Goal: Task Accomplishment & Management: Complete application form

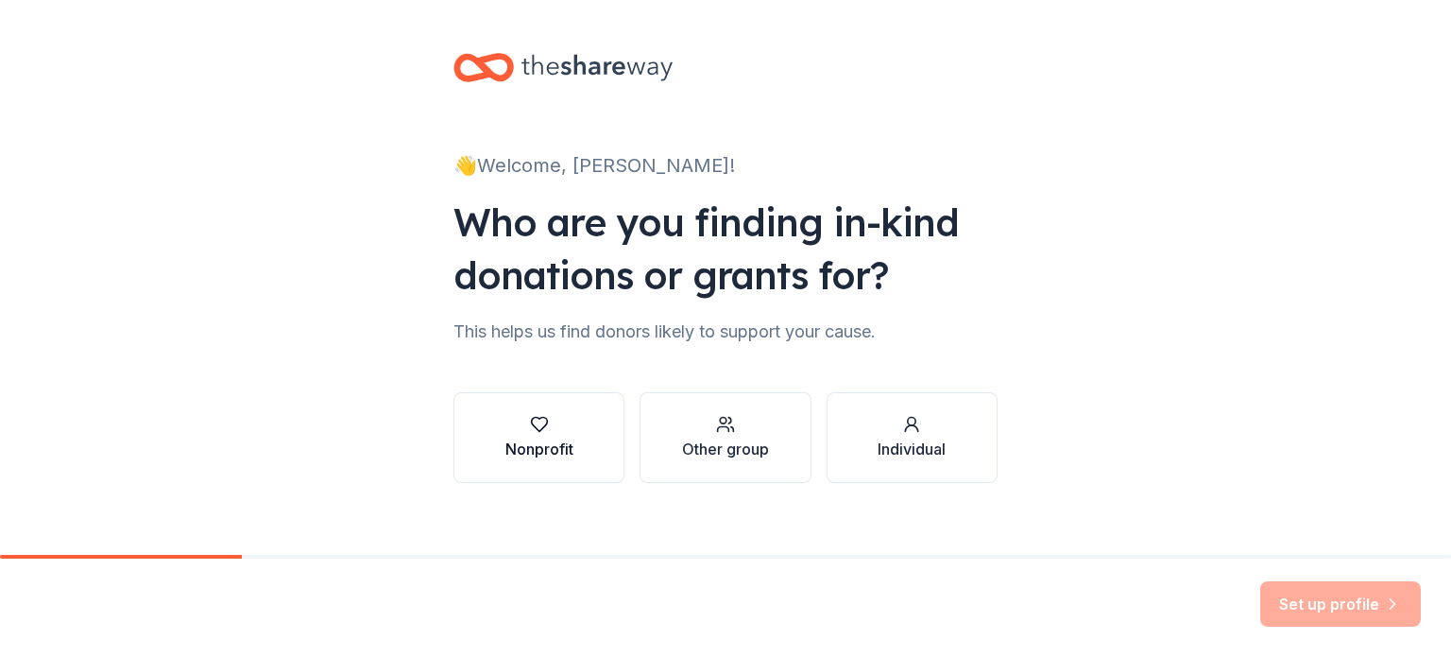
click at [534, 431] on icon "button" at bounding box center [539, 424] width 19 height 19
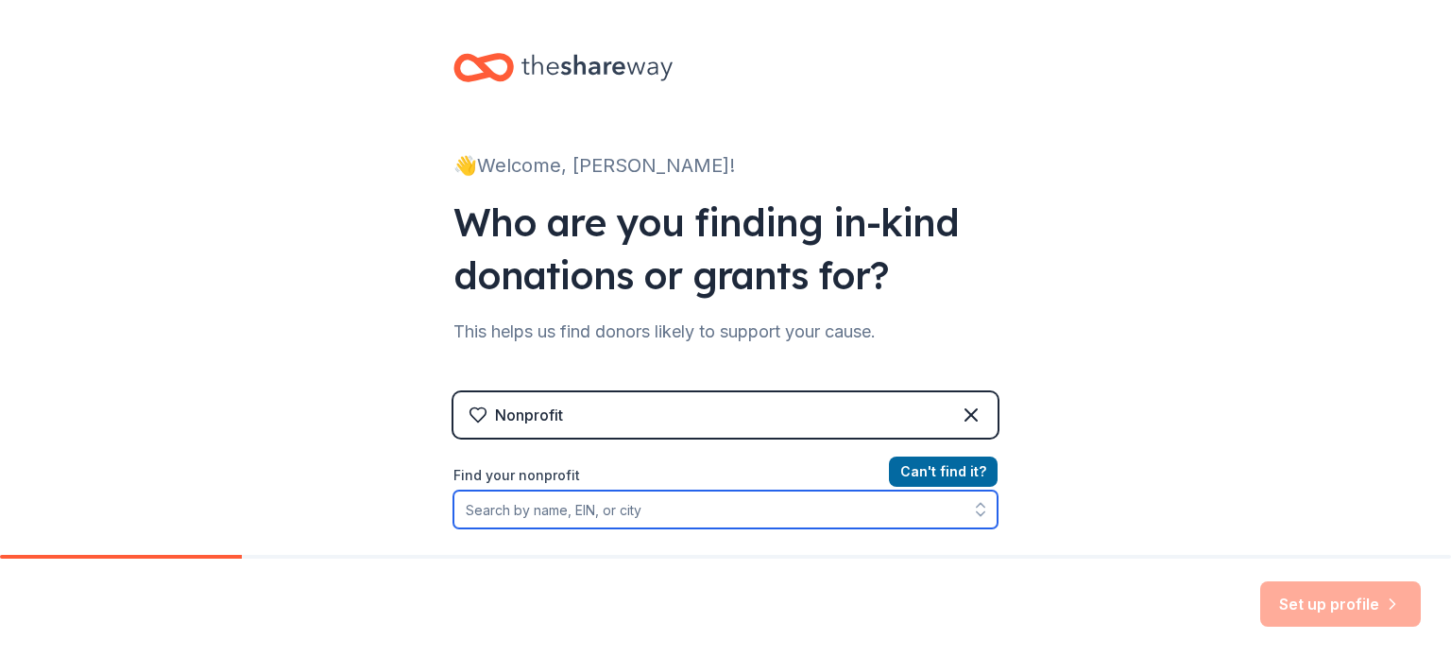
click at [534, 507] on input "Find your nonprofit" at bounding box center [725, 509] width 544 height 38
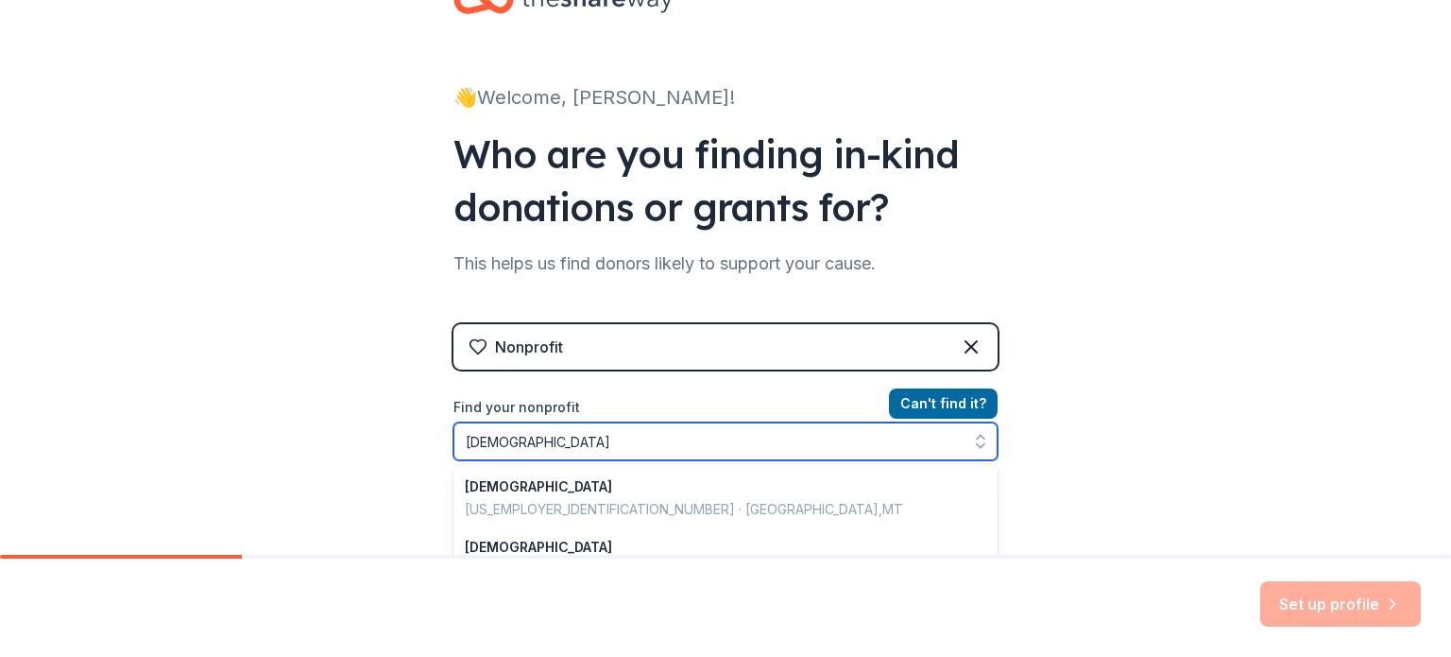
click at [694, 437] on input "St. Paul's Lutheran Church" at bounding box center [725, 441] width 544 height 38
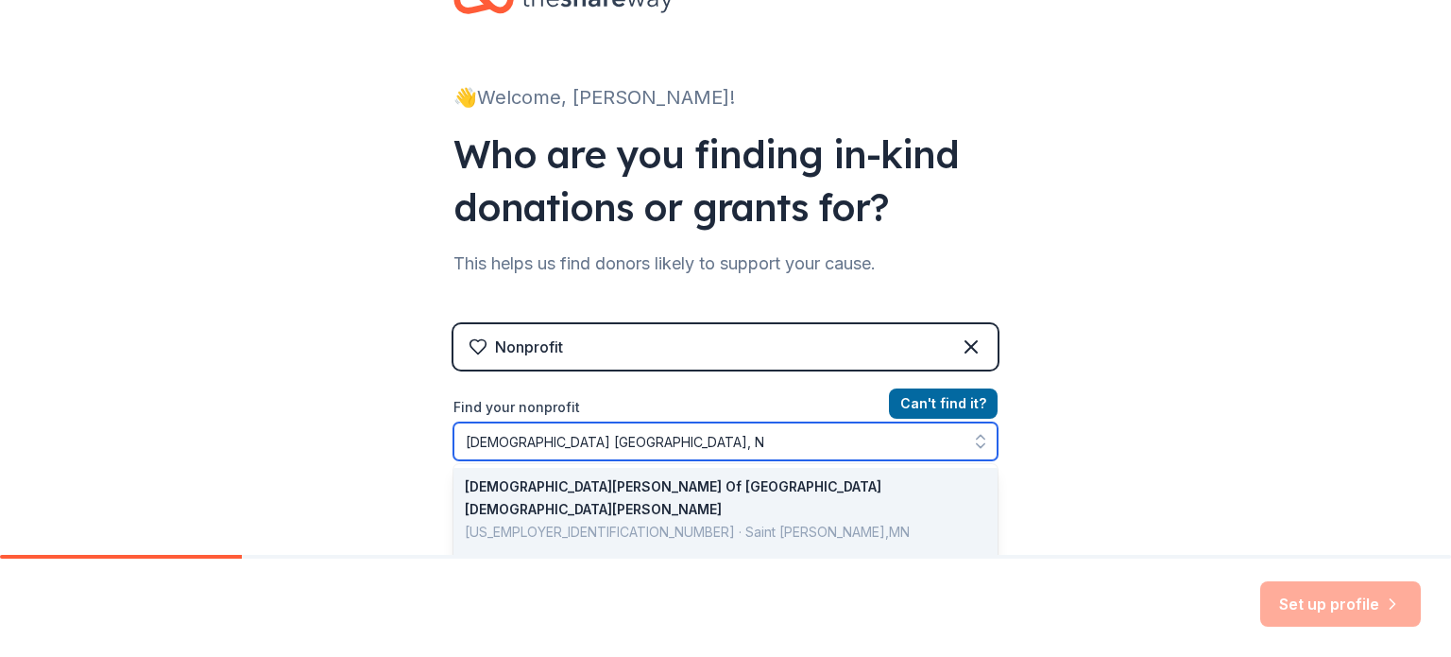
type input "St. Paul's Lutheran Church East Northport, NY"
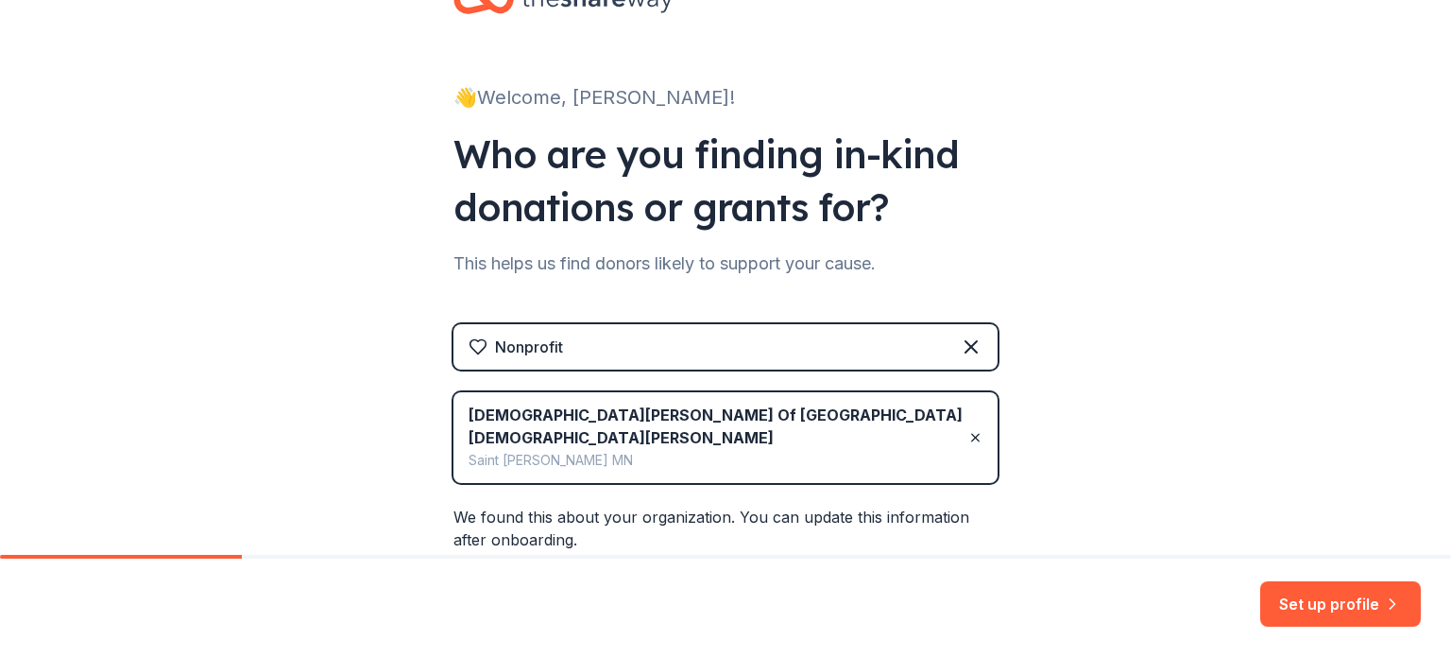
click at [700, 357] on div "Nonprofit" at bounding box center [725, 346] width 544 height 45
click at [969, 426] on icon at bounding box center [975, 437] width 14 height 23
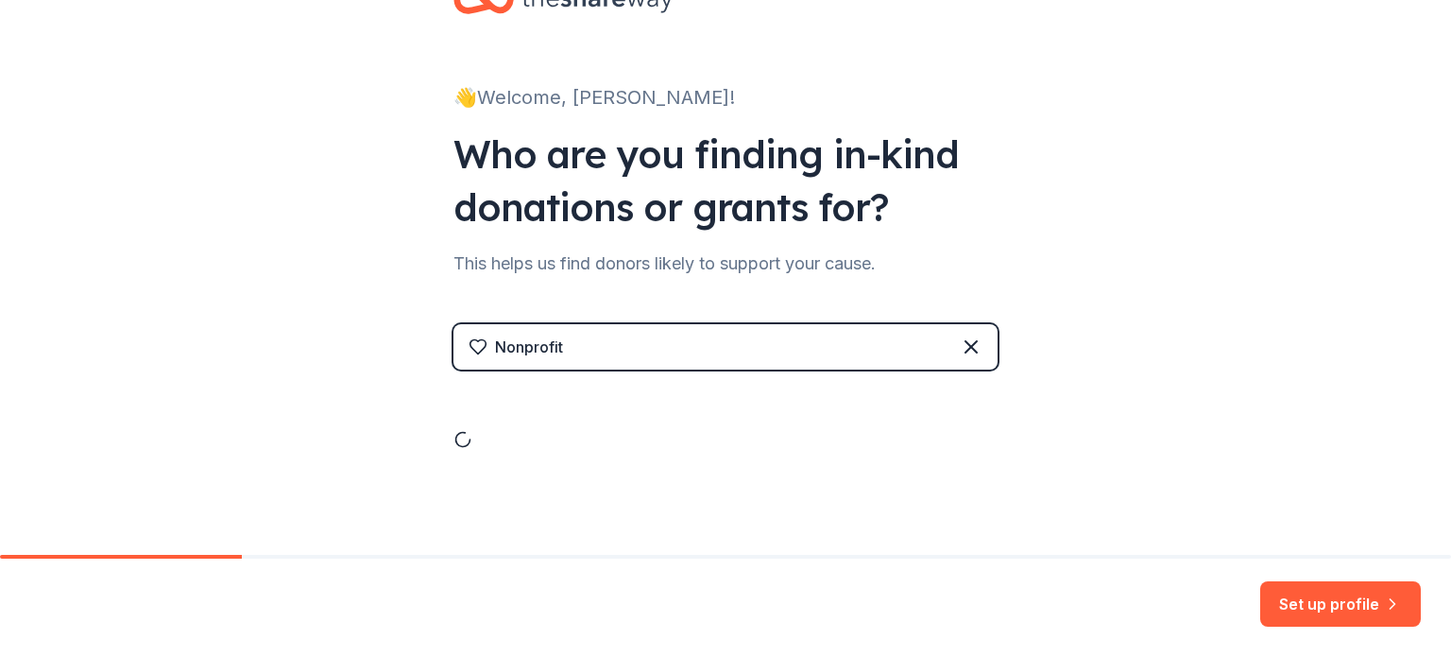
scroll to position [19, 0]
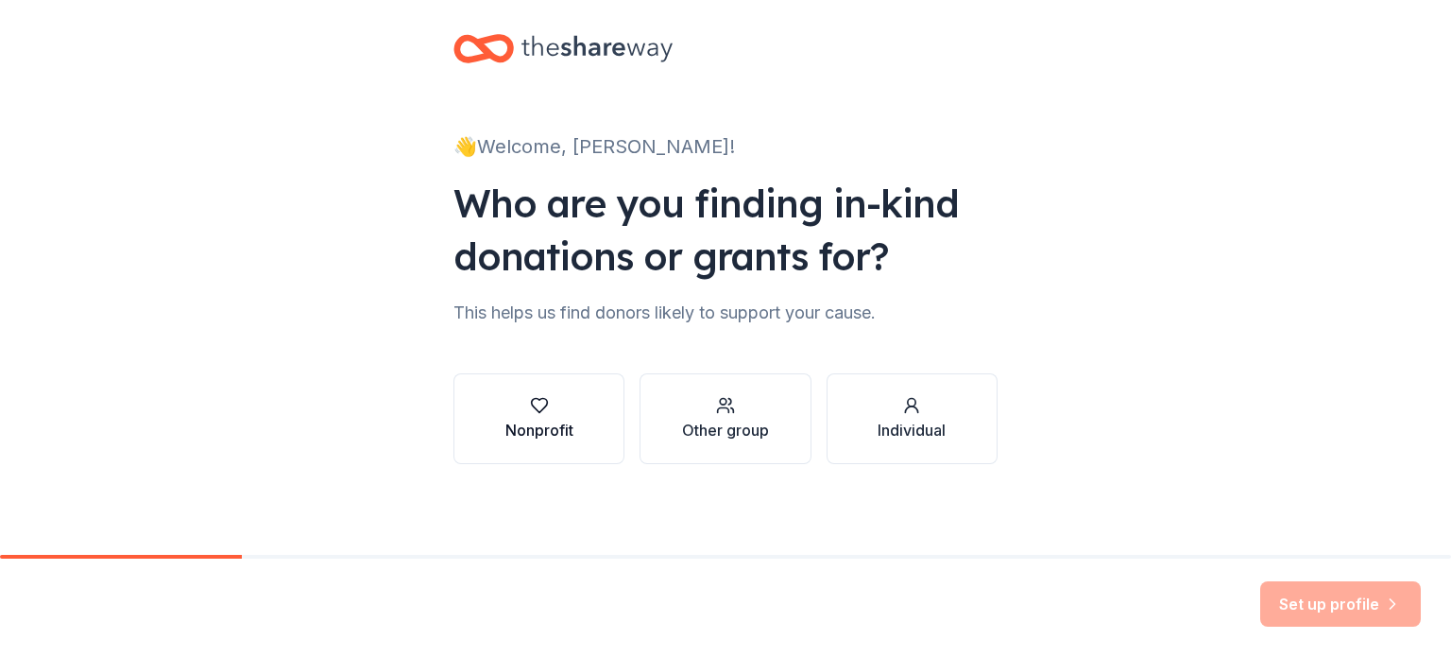
click at [531, 415] on div "Nonprofit" at bounding box center [539, 418] width 68 height 45
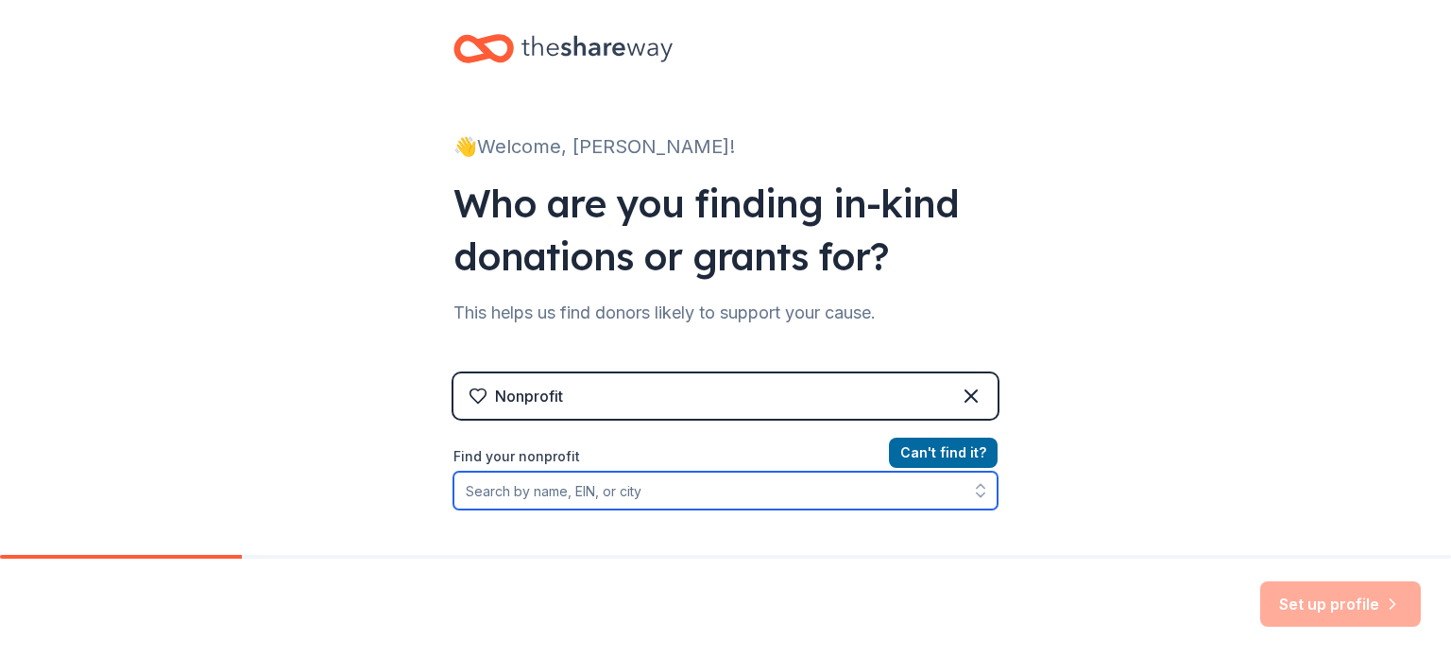
click at [537, 492] on input "Find your nonprofit" at bounding box center [725, 490] width 544 height 38
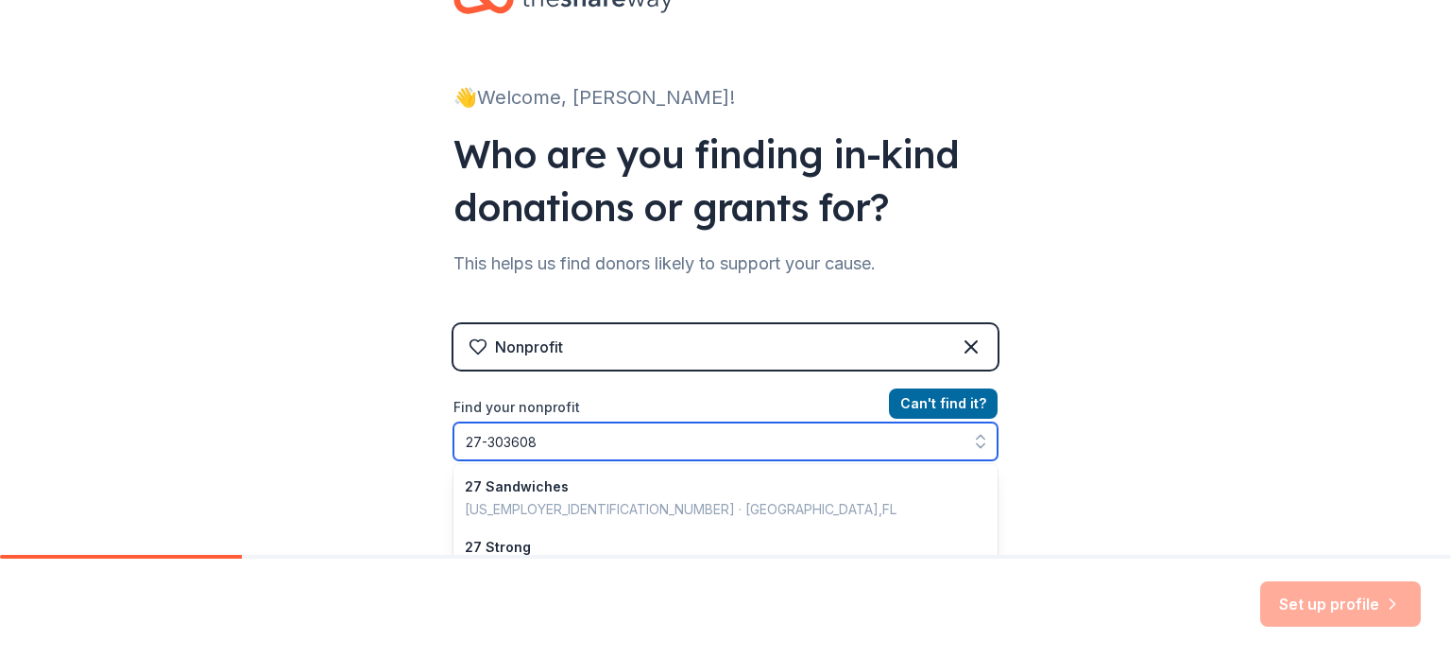
type input "27-3036085"
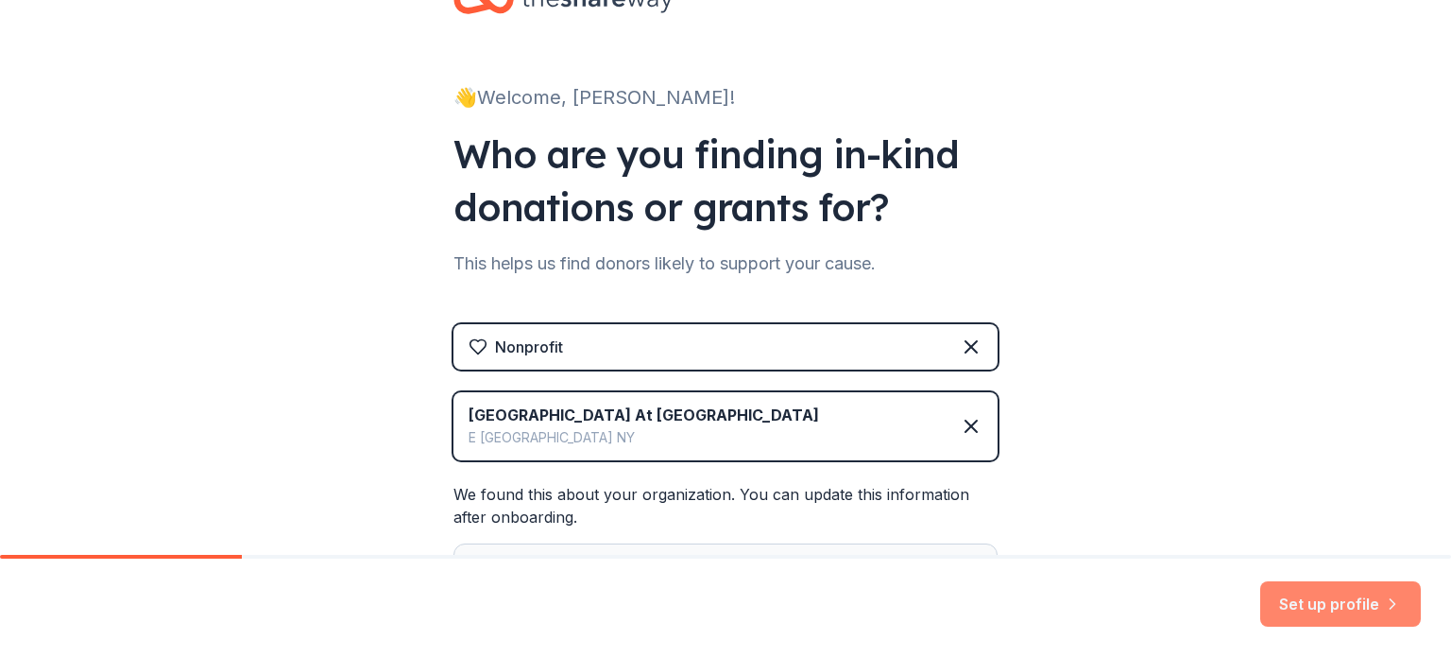
click at [1319, 598] on button "Set up profile" at bounding box center [1340, 603] width 161 height 45
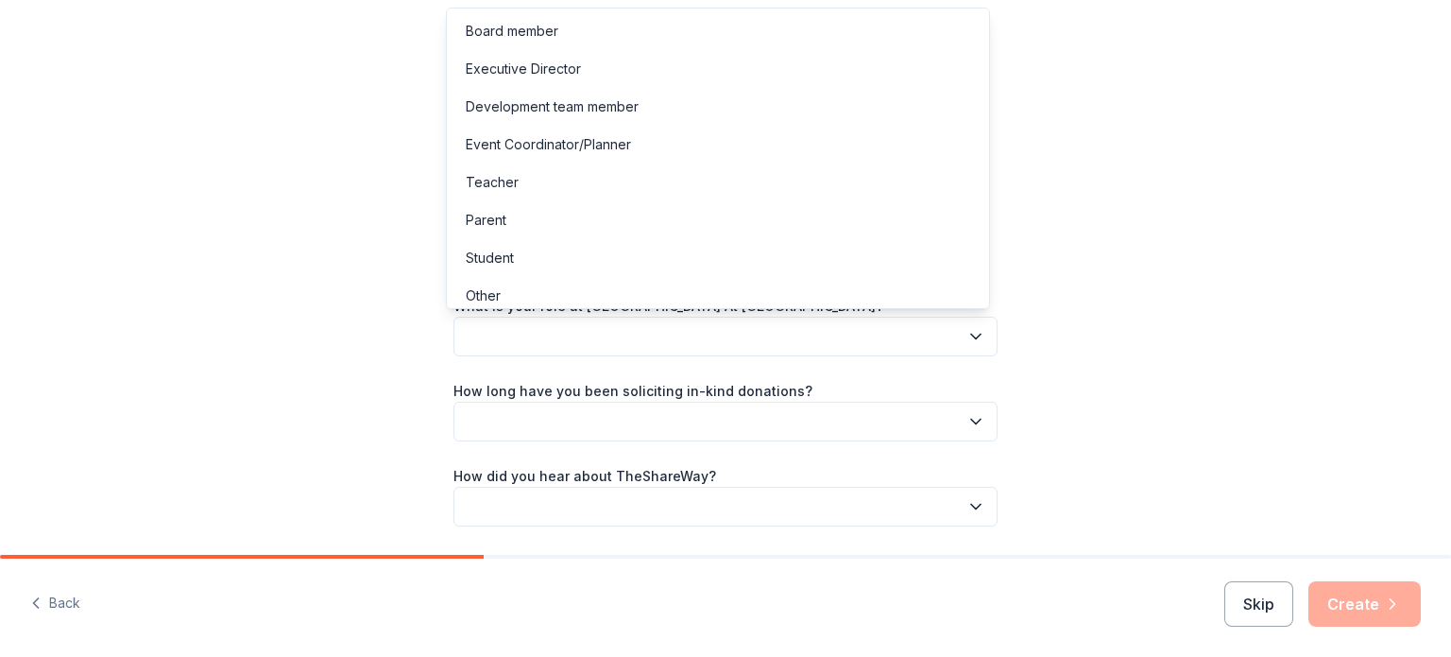
click at [966, 331] on icon "button" at bounding box center [975, 336] width 19 height 19
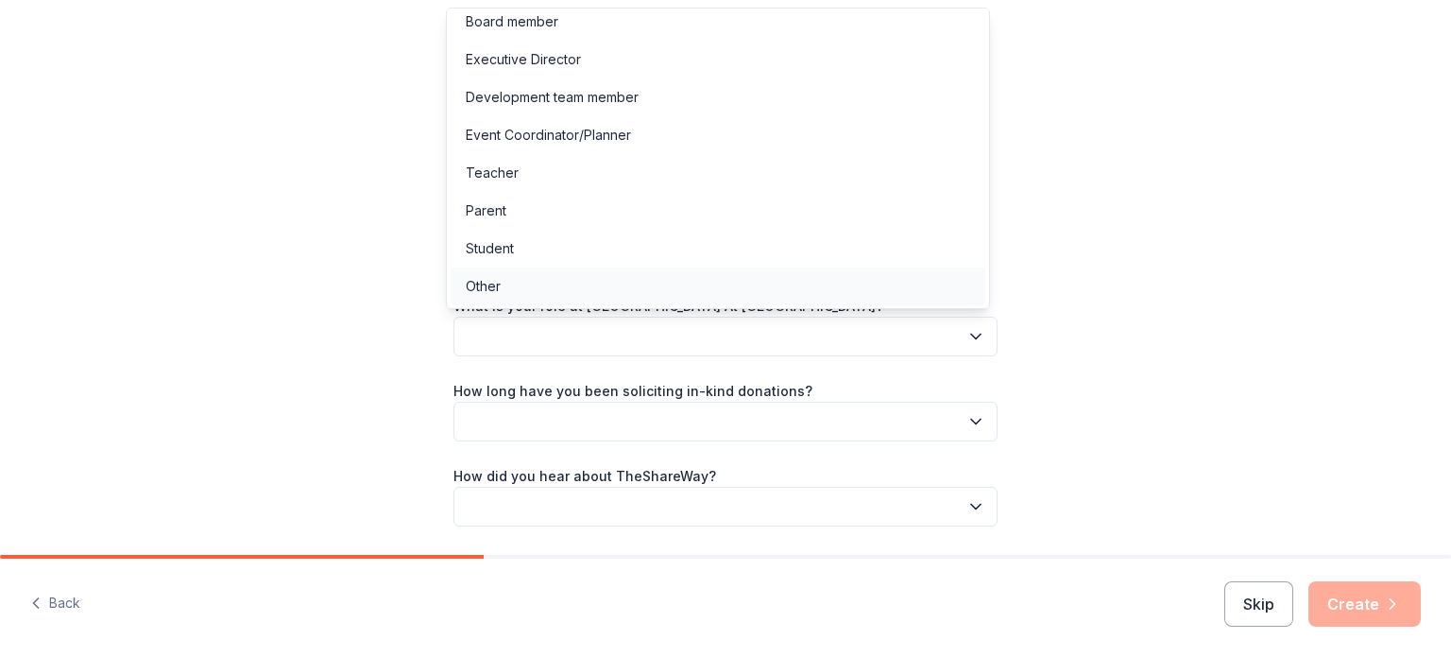
click at [594, 281] on div "Other" at bounding box center [718, 286] width 535 height 38
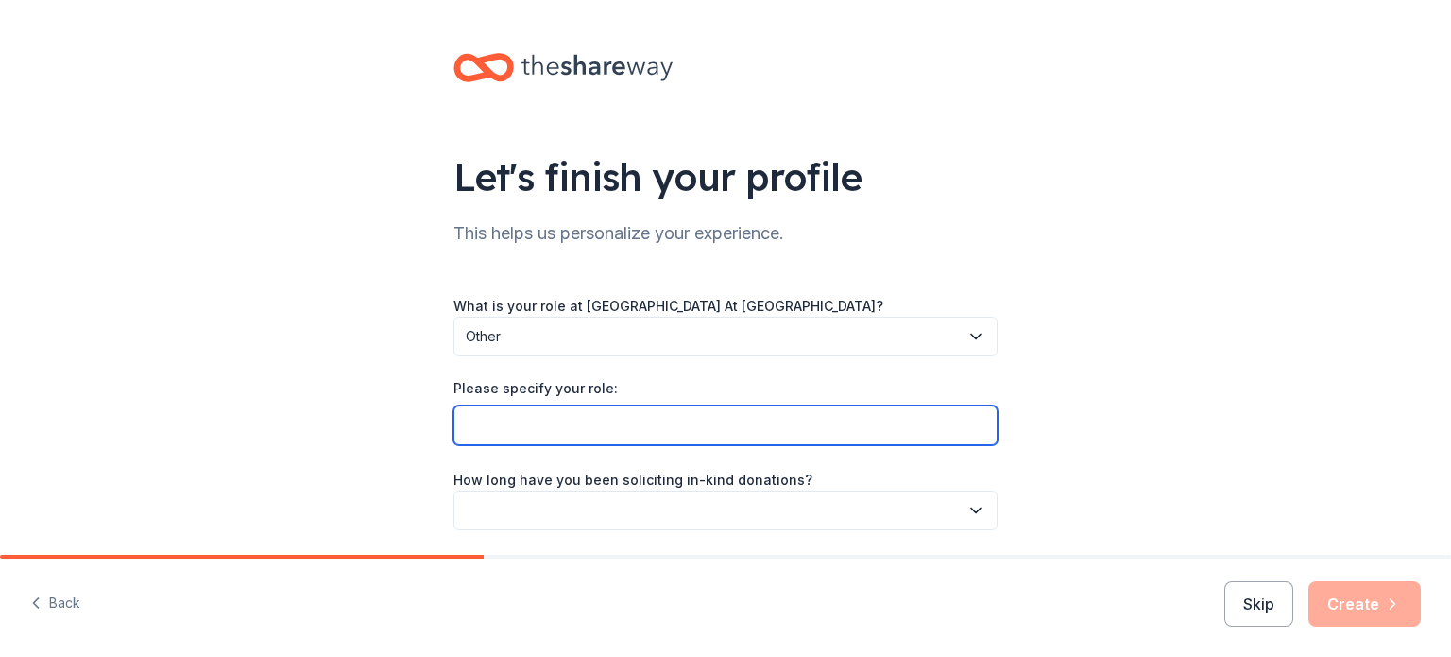
click at [777, 432] on input "Please specify your role:" at bounding box center [725, 425] width 544 height 40
type input "volunteer"
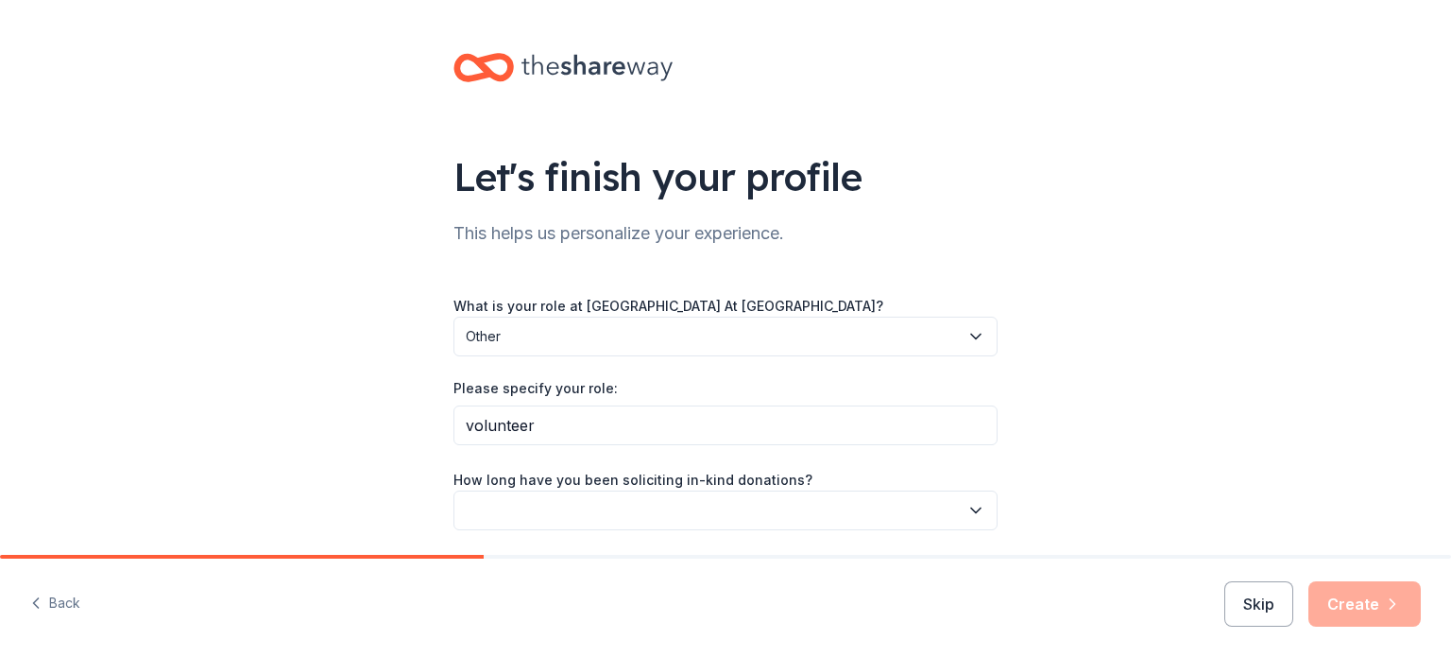
click at [781, 515] on button "button" at bounding box center [725, 510] width 544 height 40
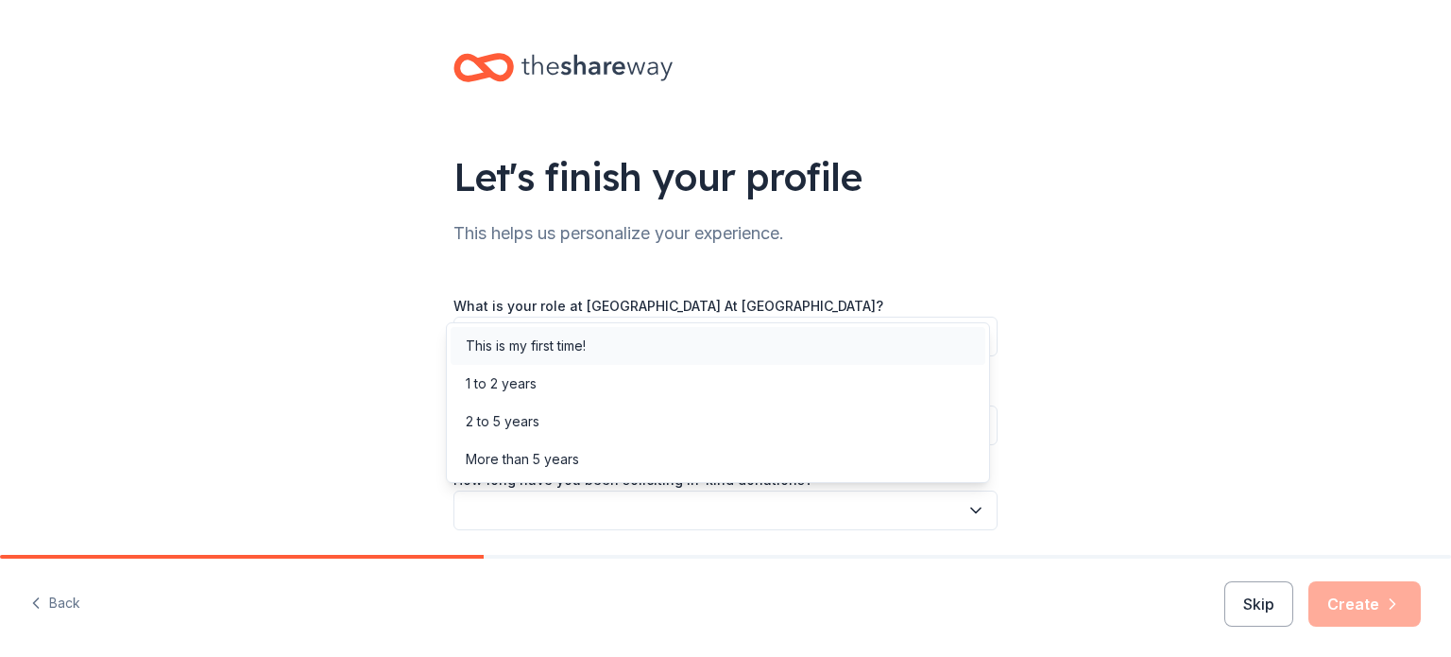
click at [631, 342] on div "This is my first time!" at bounding box center [718, 346] width 535 height 38
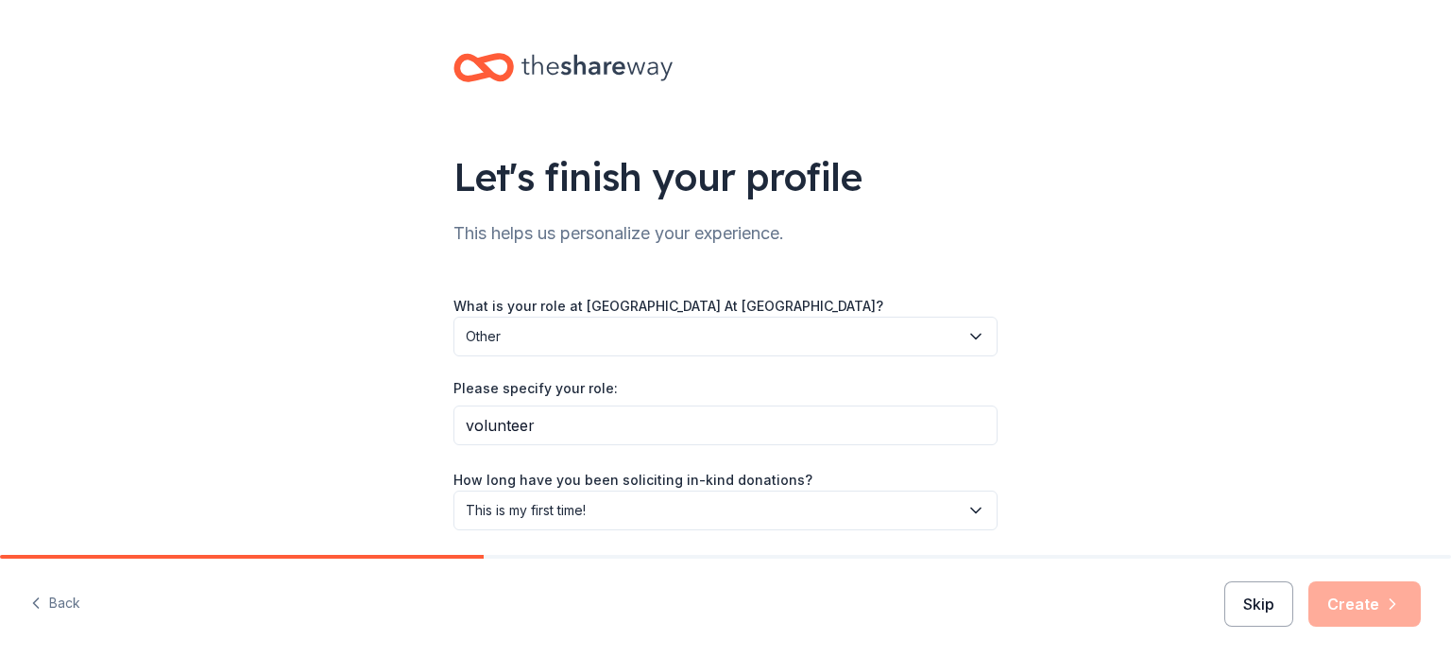
click at [1267, 602] on button "Skip" at bounding box center [1258, 603] width 69 height 45
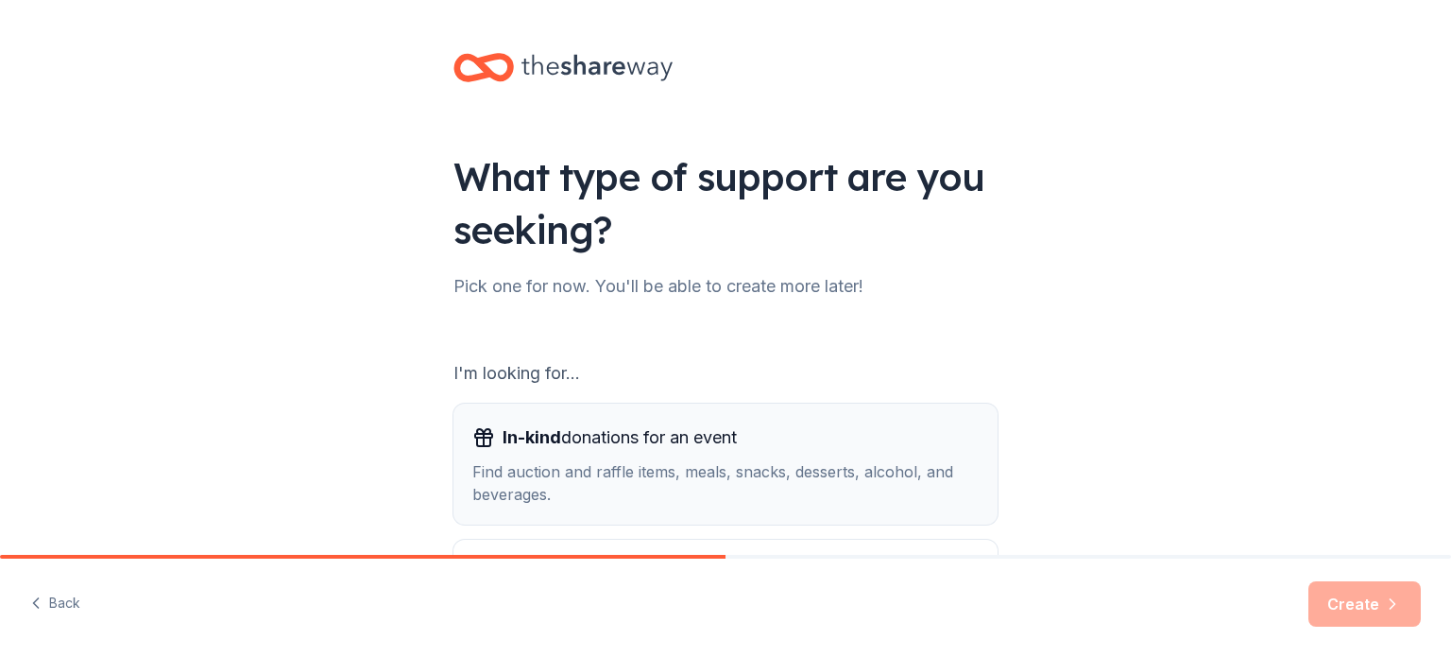
click at [639, 440] on span "In-kind donations for an event" at bounding box center [620, 437] width 234 height 30
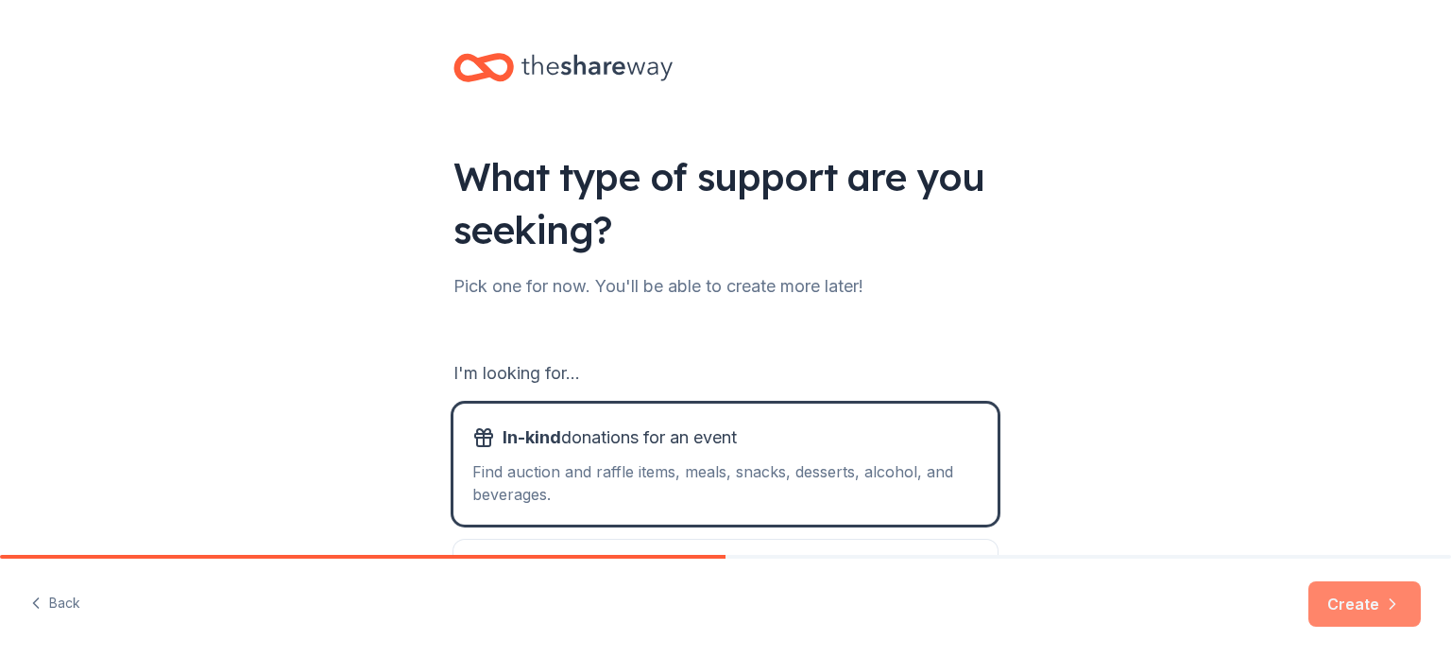
click at [1346, 595] on button "Create" at bounding box center [1364, 603] width 112 height 45
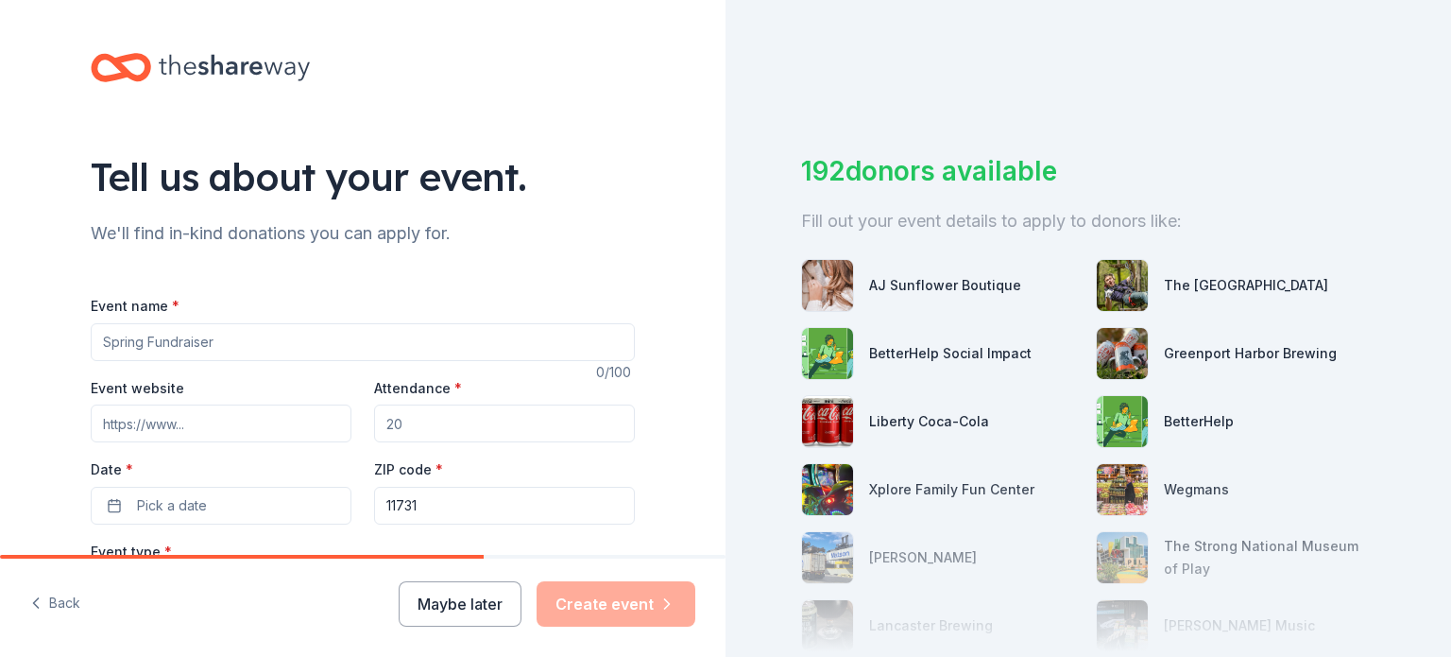
click at [248, 339] on input "Event name *" at bounding box center [363, 342] width 544 height 38
type input "Fall Fundraiser"
type input "1"
type input "75"
click at [174, 507] on span "Pick a date" at bounding box center [172, 505] width 70 height 23
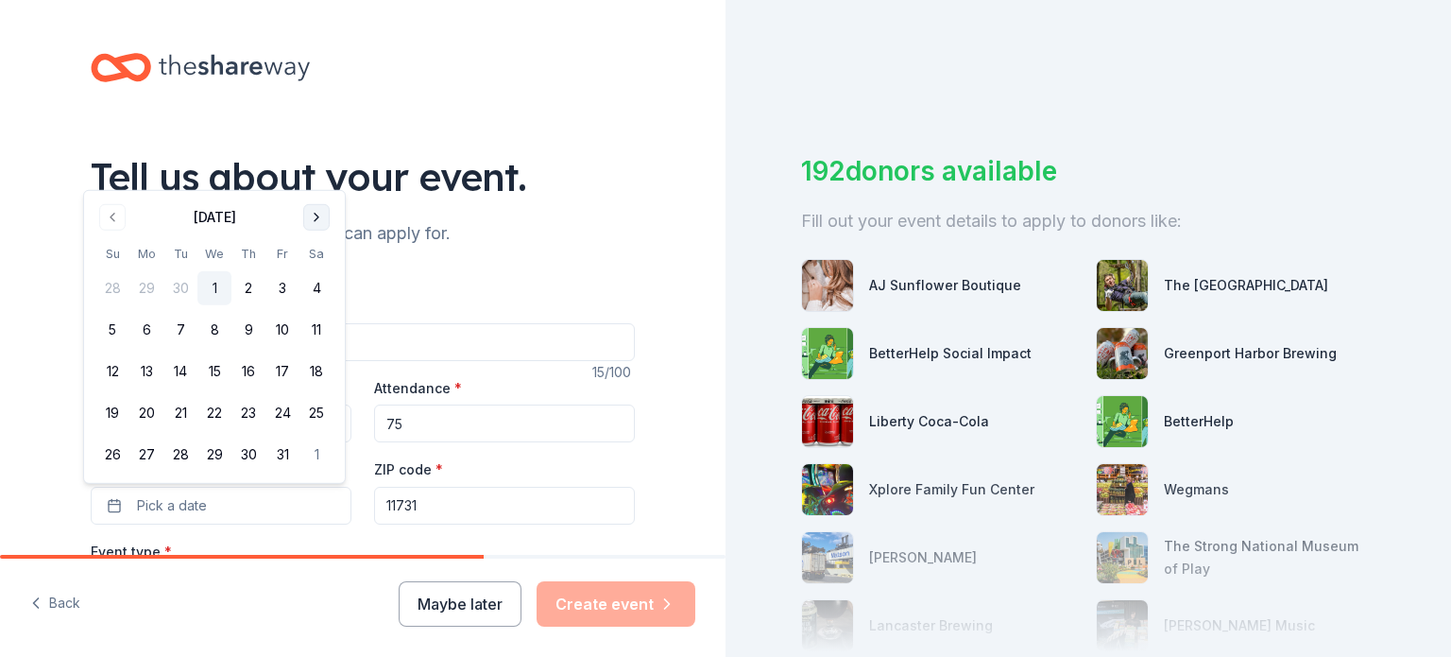
click at [315, 212] on button "Go to next month" at bounding box center [316, 217] width 26 height 26
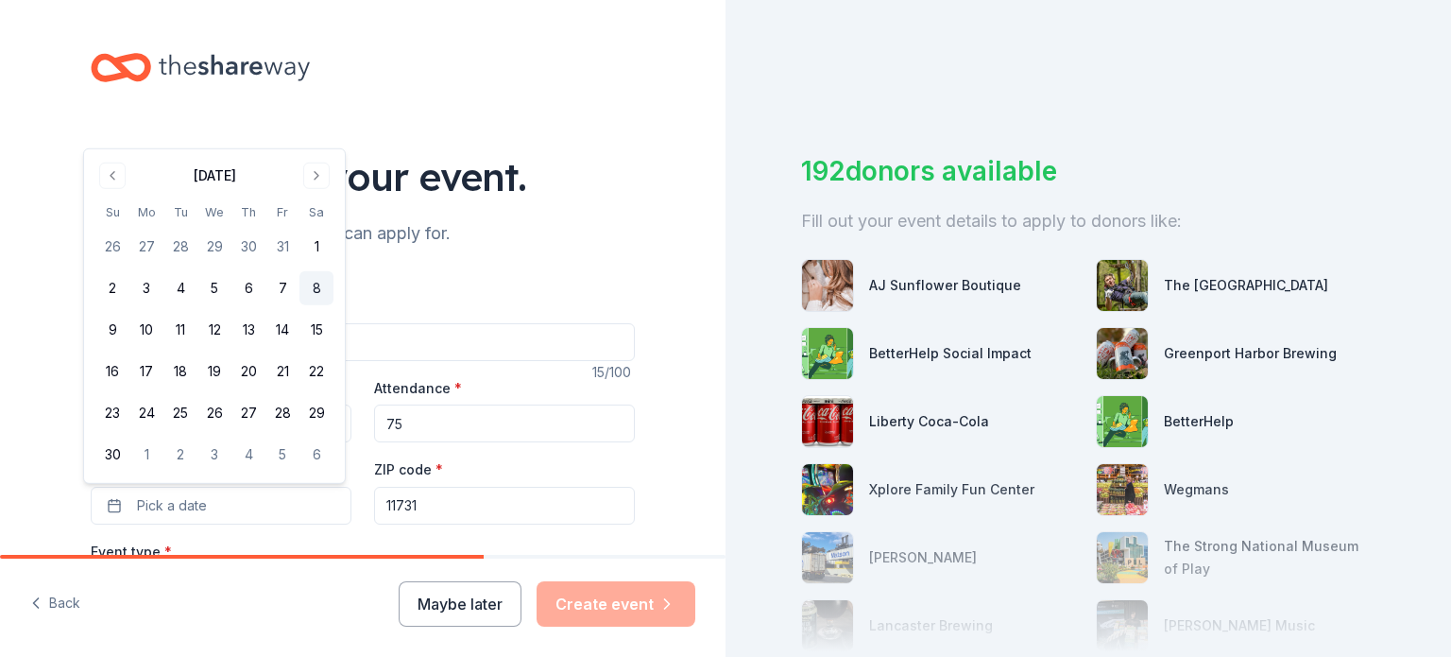
click at [307, 286] on button "8" at bounding box center [316, 288] width 34 height 34
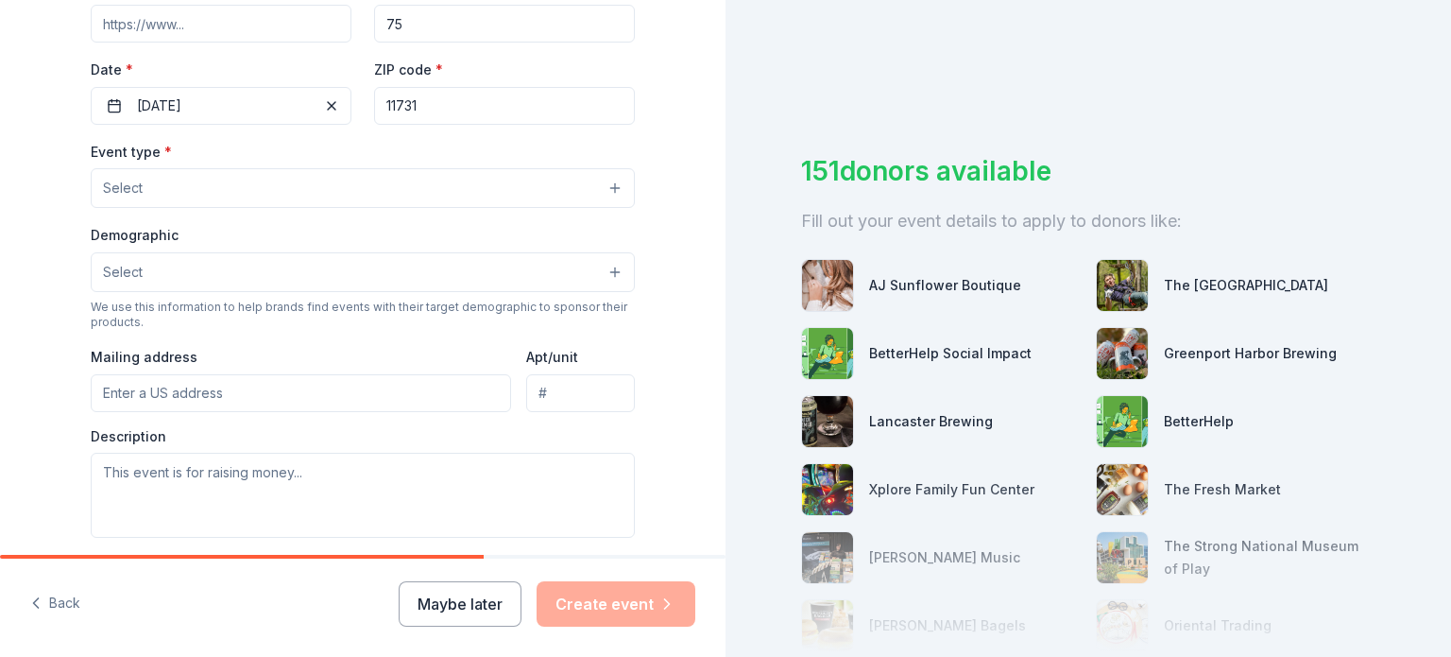
scroll to position [379, 0]
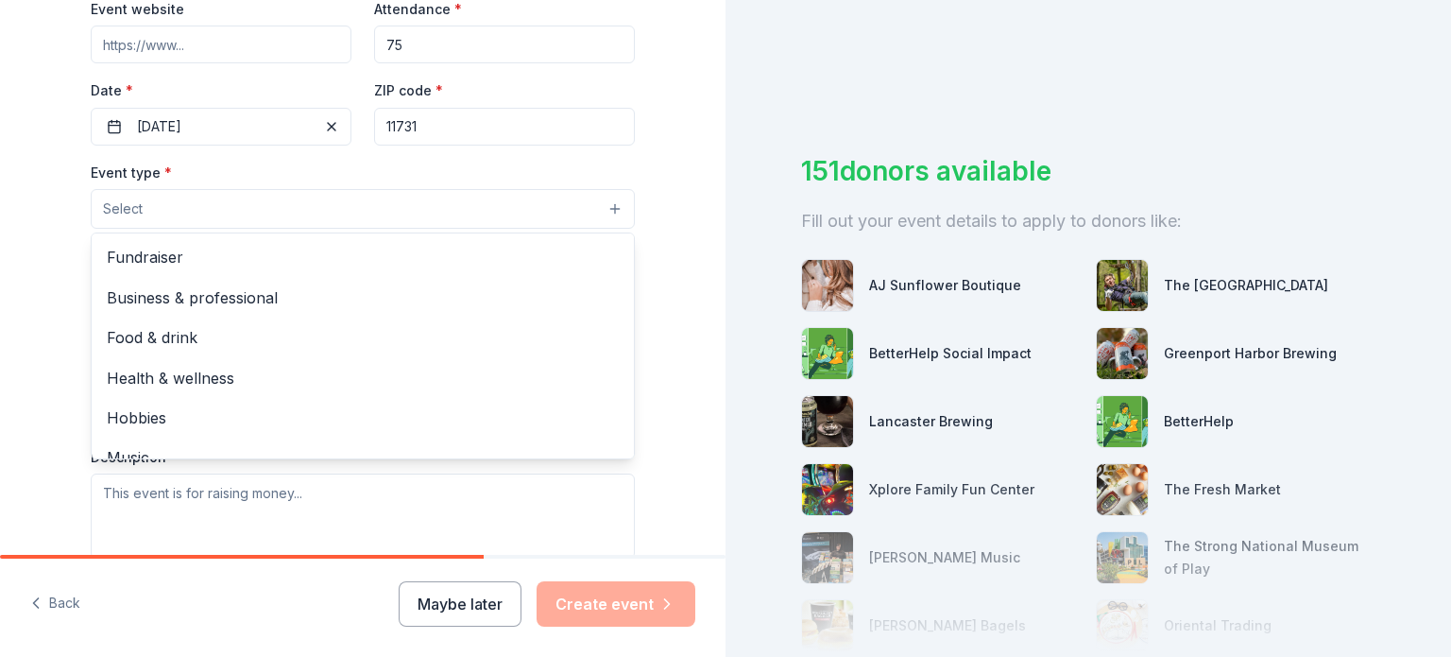
click at [181, 213] on button "Select" at bounding box center [363, 209] width 544 height 40
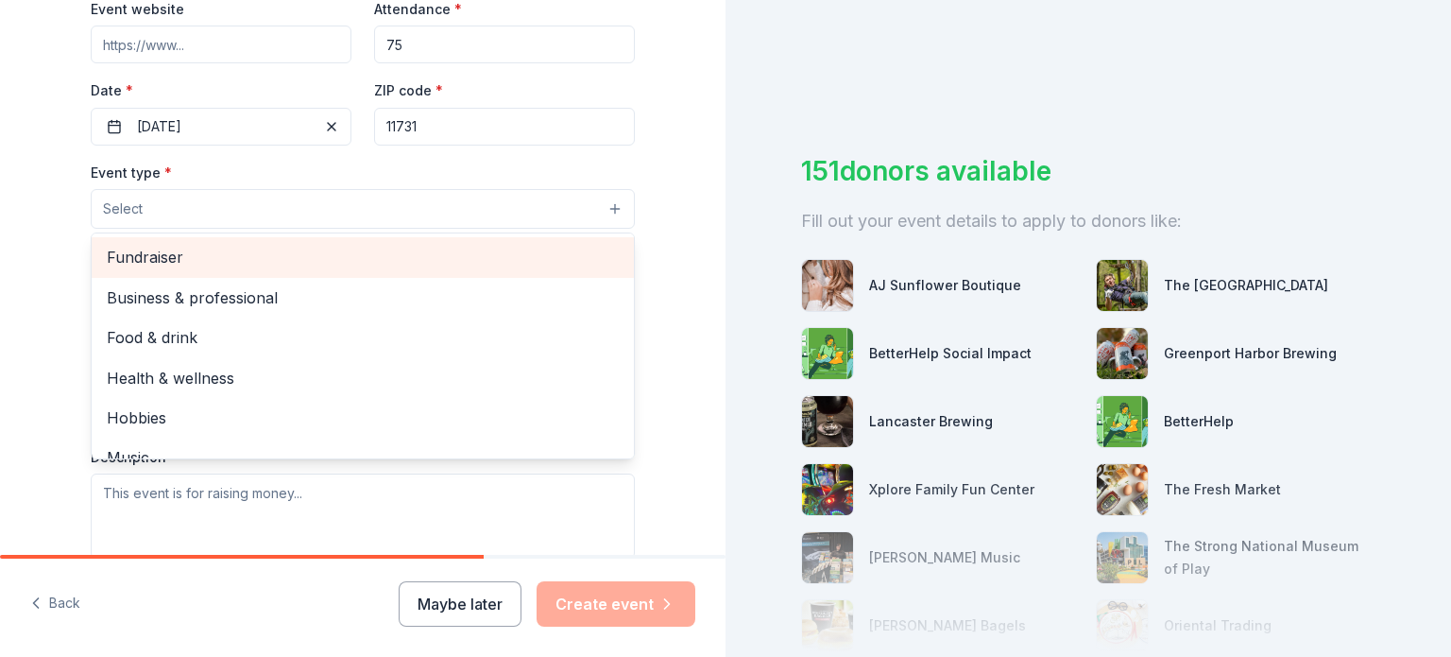
click at [174, 257] on span "Fundraiser" at bounding box center [363, 257] width 512 height 25
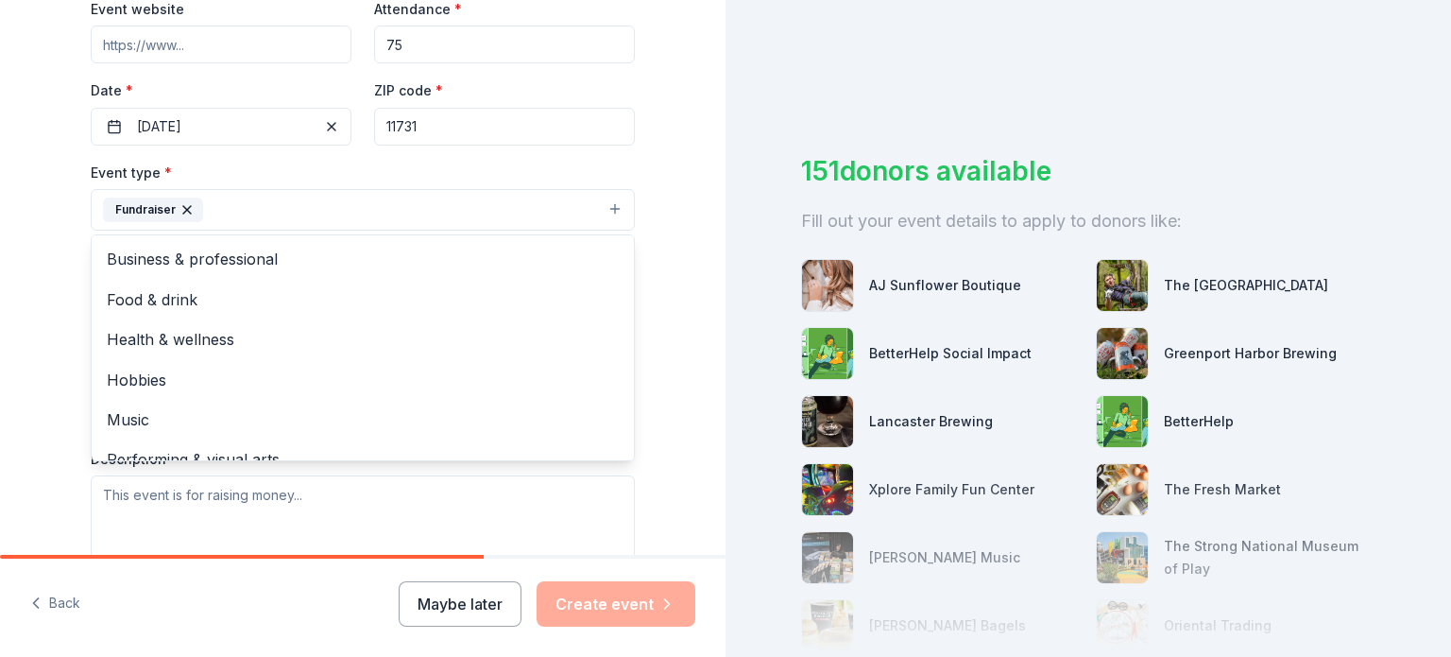
click at [4, 238] on div "Tell us about your event. We'll find in-kind donations you can apply for. Event…" at bounding box center [363, 250] width 726 height 1259
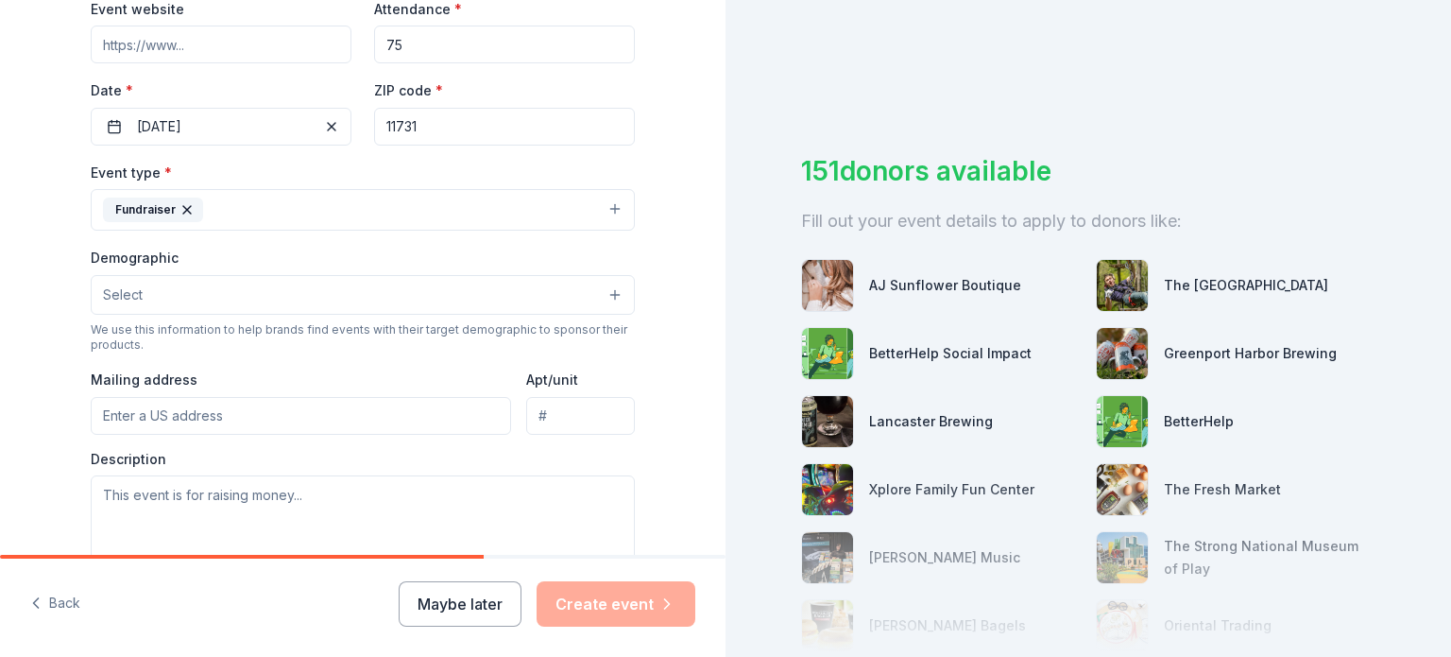
click at [159, 293] on button "Select" at bounding box center [363, 295] width 544 height 40
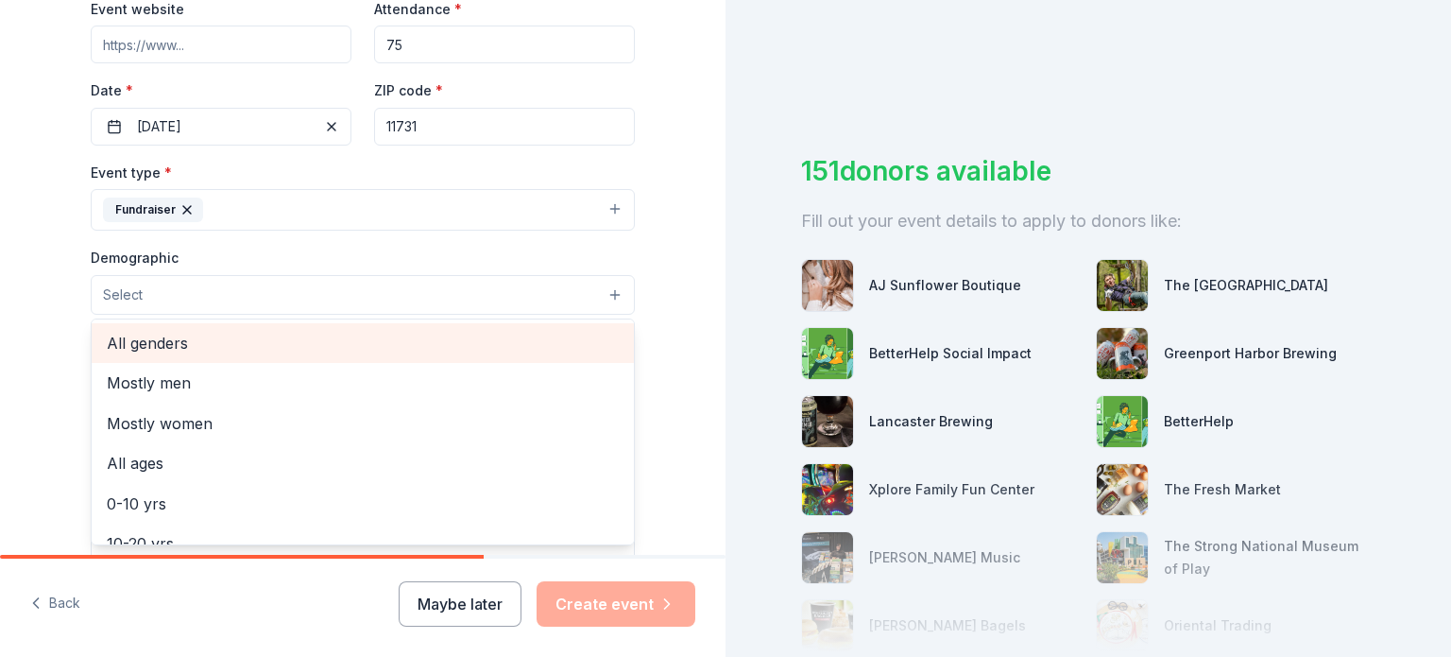
click at [154, 344] on span "All genders" at bounding box center [363, 343] width 512 height 25
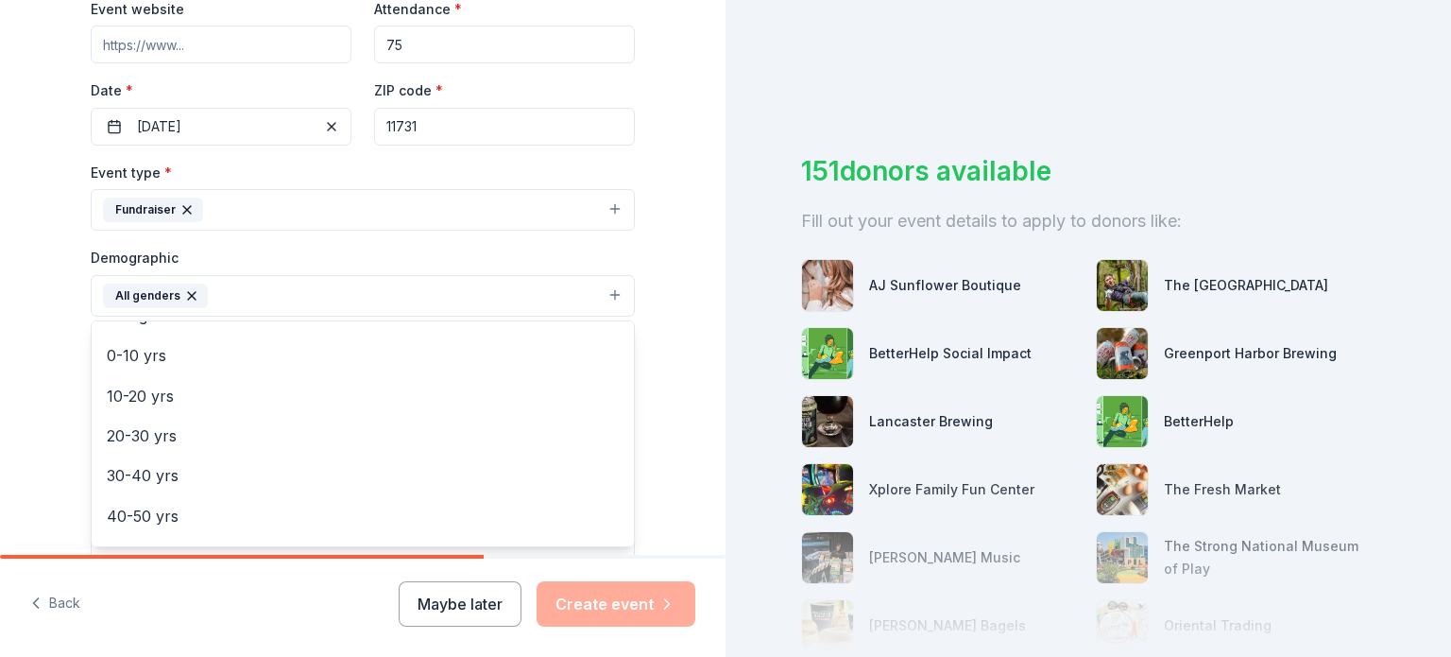
scroll to position [109, 0]
click at [23, 228] on div "Tell us about your event. We'll find in-kind donations you can apply for. Event…" at bounding box center [363, 251] width 726 height 1261
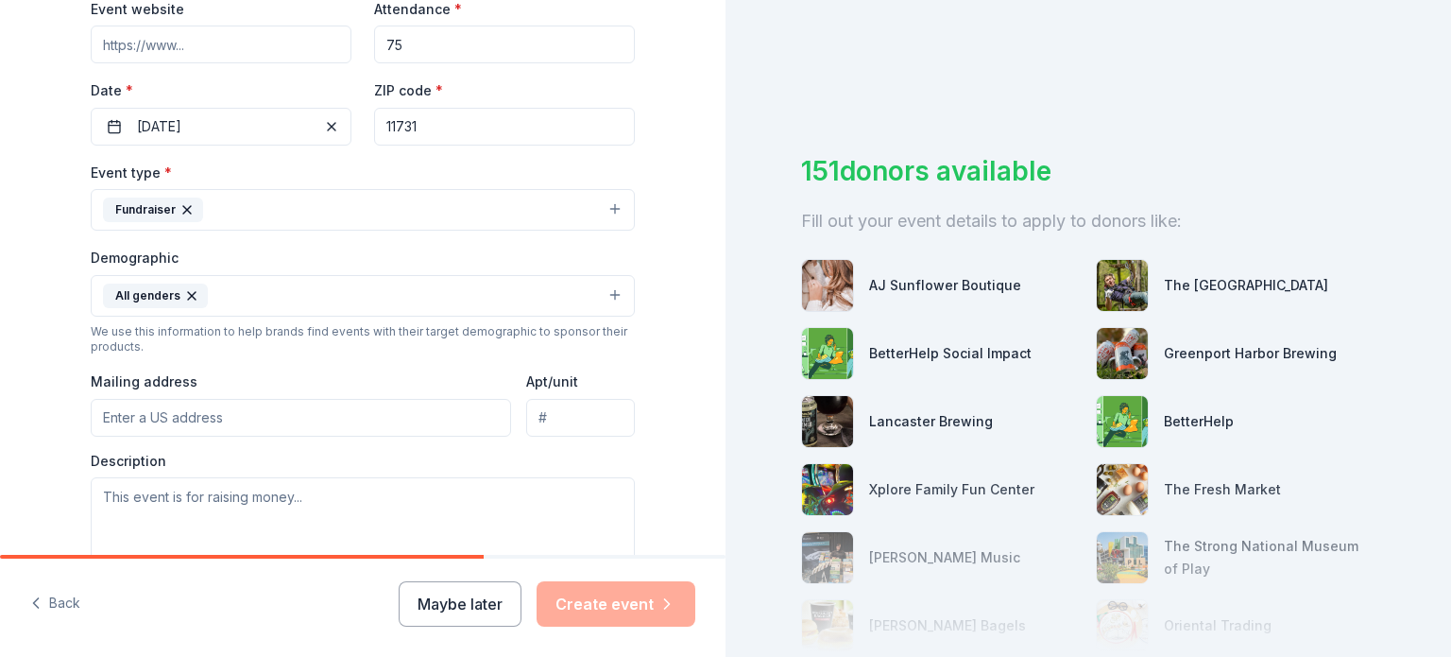
click at [219, 414] on input "Mailing address" at bounding box center [301, 418] width 420 height 38
type input "27 Munson Court, Melville, NY, 11747"
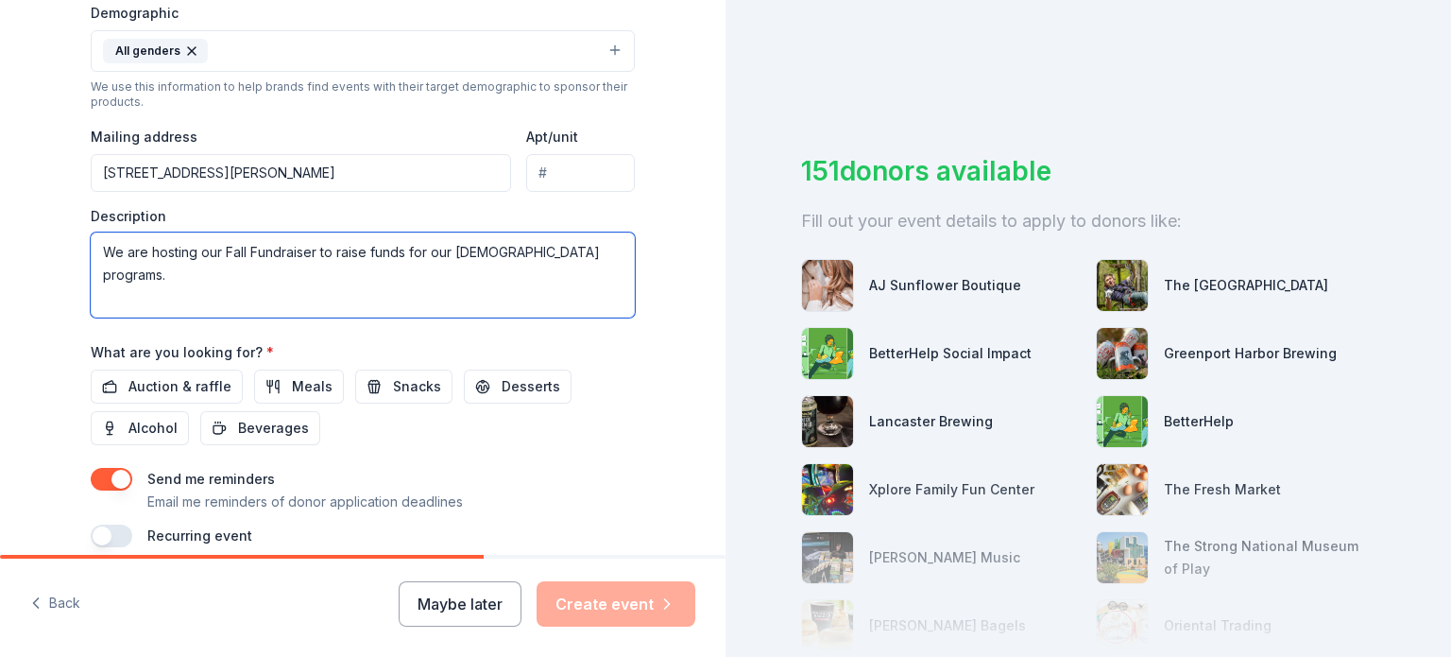
scroll to position [706, 0]
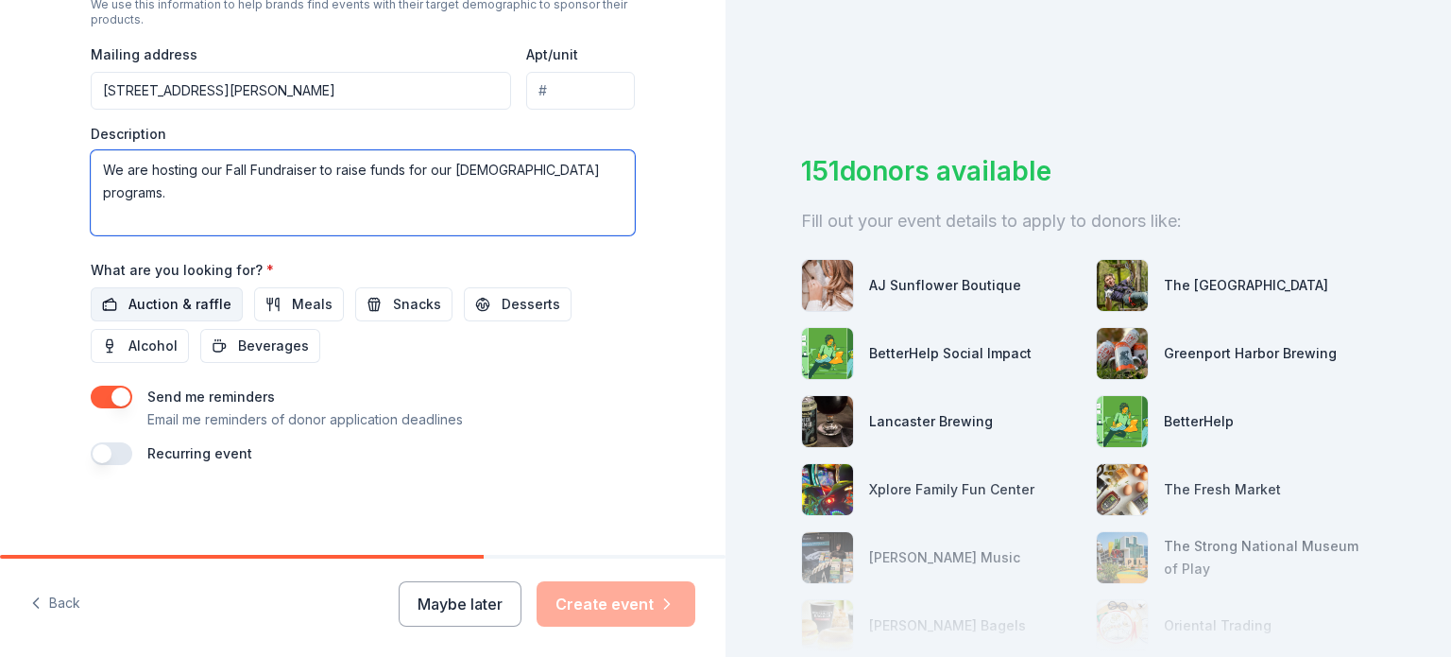
type textarea "We are hosting our Fall Fundraiser to raise funds for our church programs."
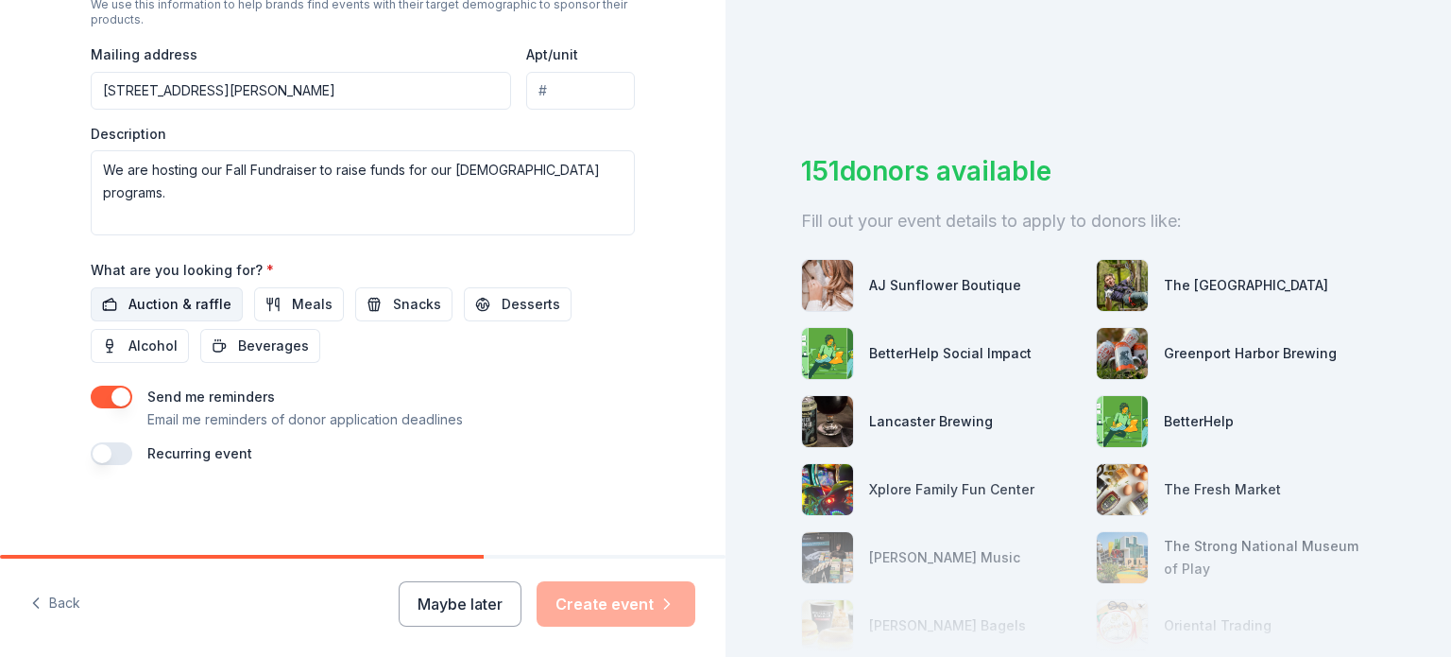
click at [176, 294] on span "Auction & raffle" at bounding box center [179, 304] width 103 height 23
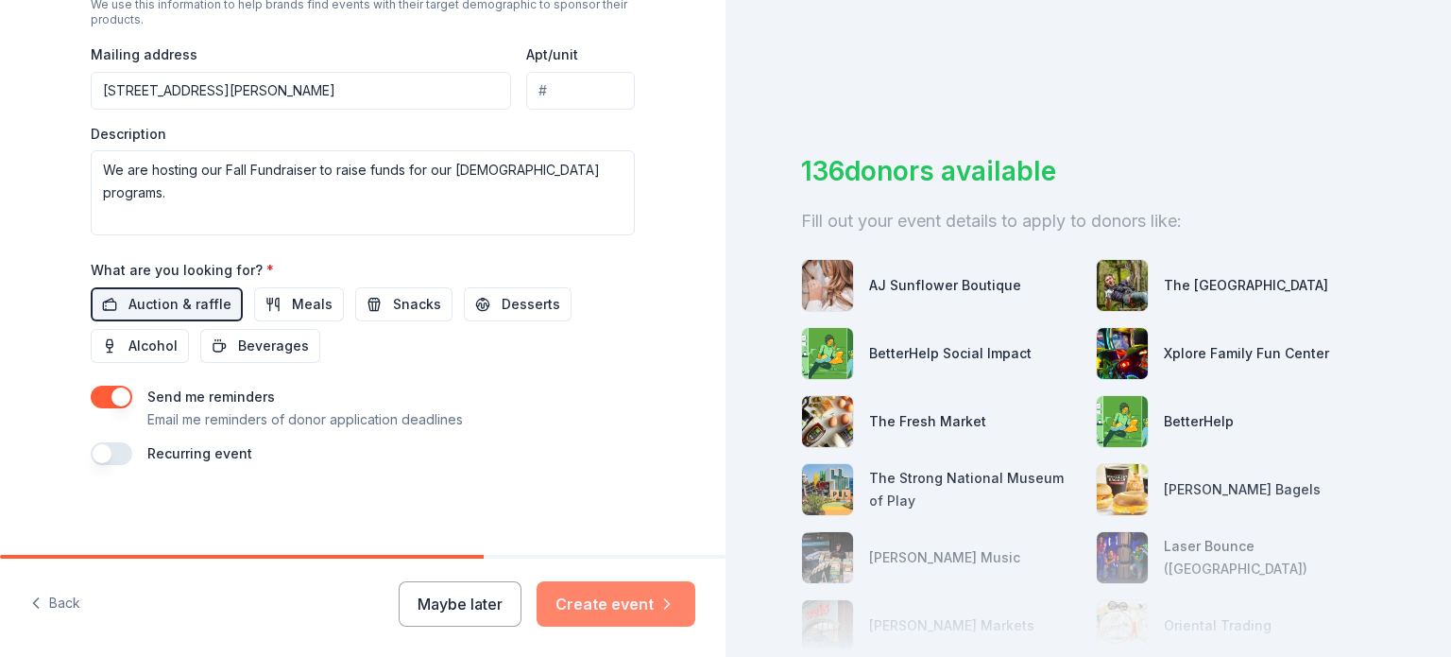
click at [591, 602] on button "Create event" at bounding box center [616, 603] width 159 height 45
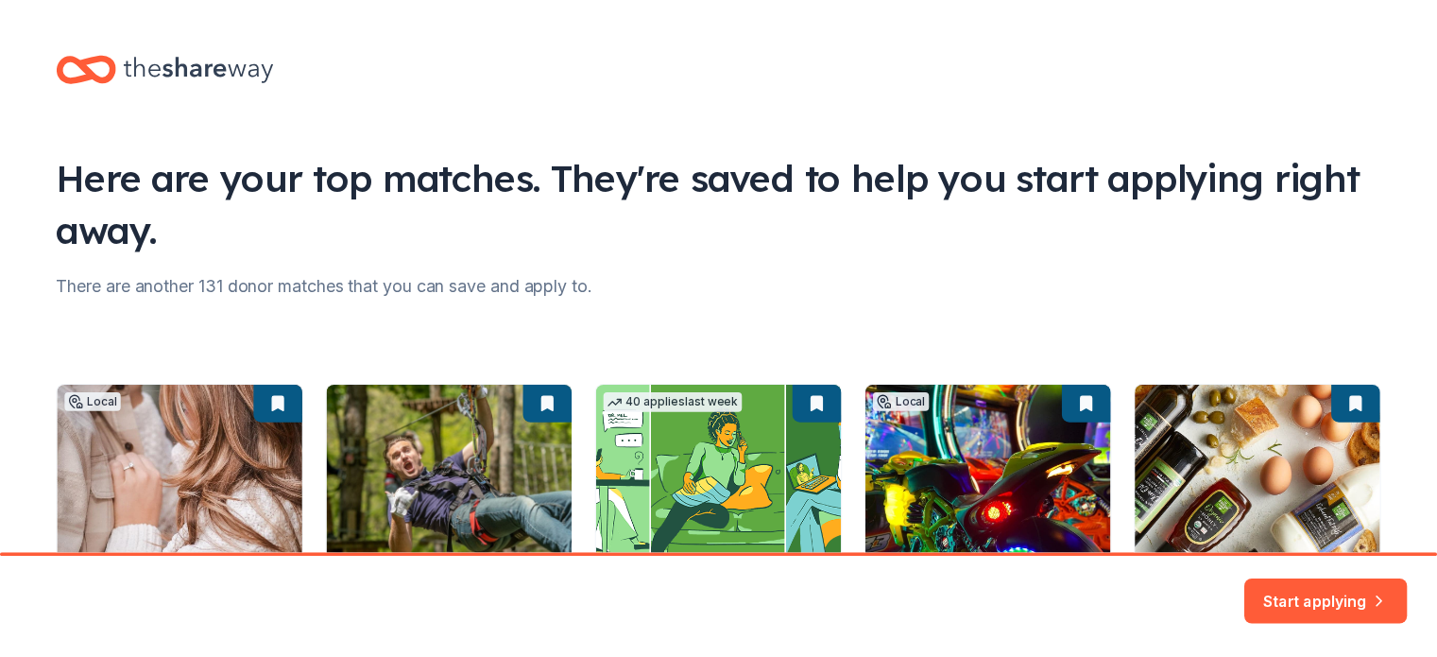
scroll to position [239, 0]
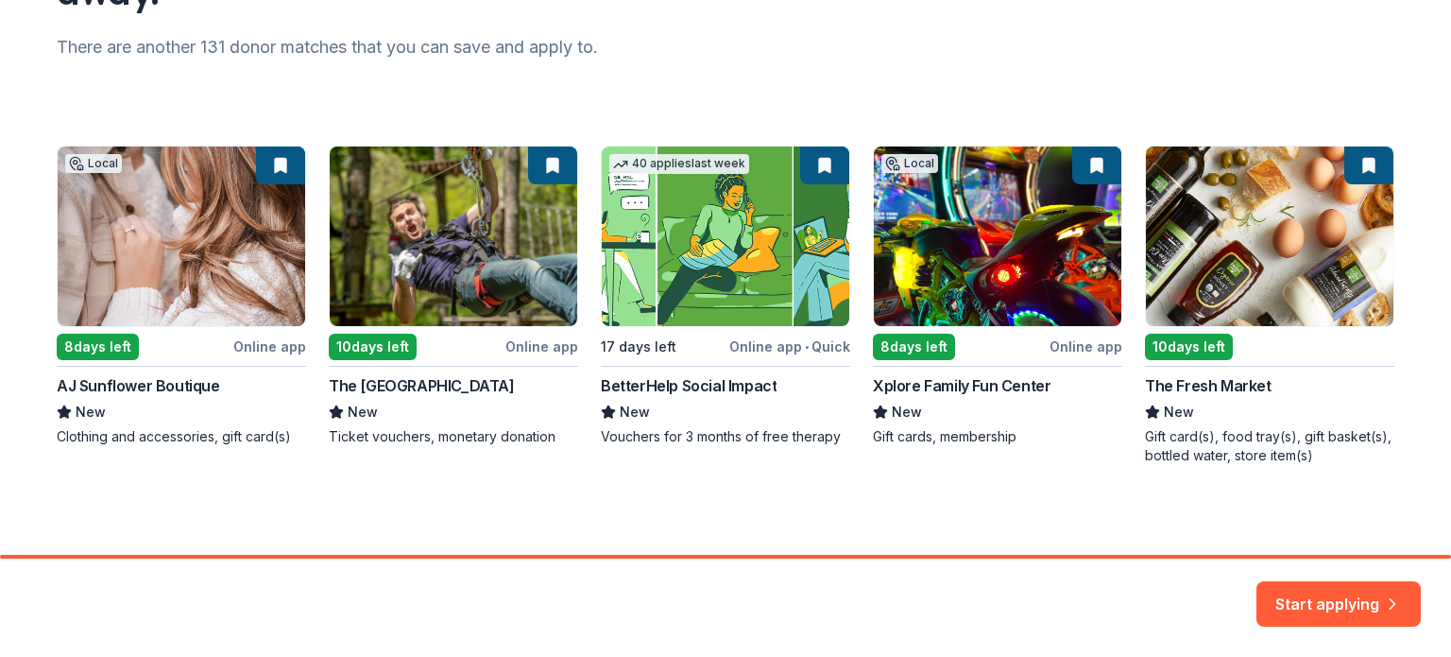
click at [157, 383] on div "Local 8 days left Online app AJ Sunflower Boutique New Clothing and accessories…" at bounding box center [726, 304] width 1338 height 319
click at [163, 445] on div "Local 8 days left Online app AJ Sunflower Boutique New Clothing and accessories…" at bounding box center [726, 304] width 1338 height 319
click at [1323, 596] on button "Start applying" at bounding box center [1338, 592] width 164 height 45
click at [225, 338] on div "Local 8 days left Online app AJ Sunflower Boutique New Clothing and accessories…" at bounding box center [726, 304] width 1338 height 319
click at [128, 252] on div "Local 8 days left Online app AJ Sunflower Boutique New Clothing and accessories…" at bounding box center [726, 304] width 1338 height 319
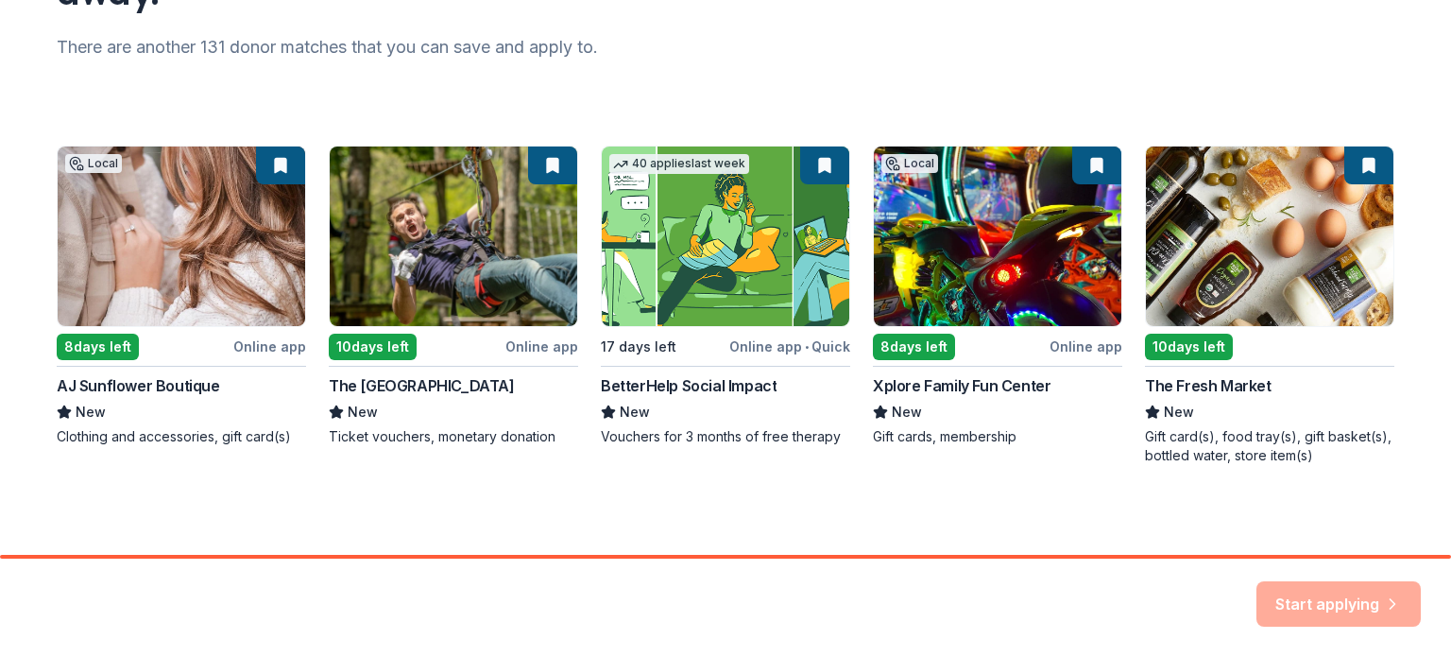
click at [272, 175] on div "Local 8 days left Online app AJ Sunflower Boutique New Clothing and accessories…" at bounding box center [726, 304] width 1338 height 319
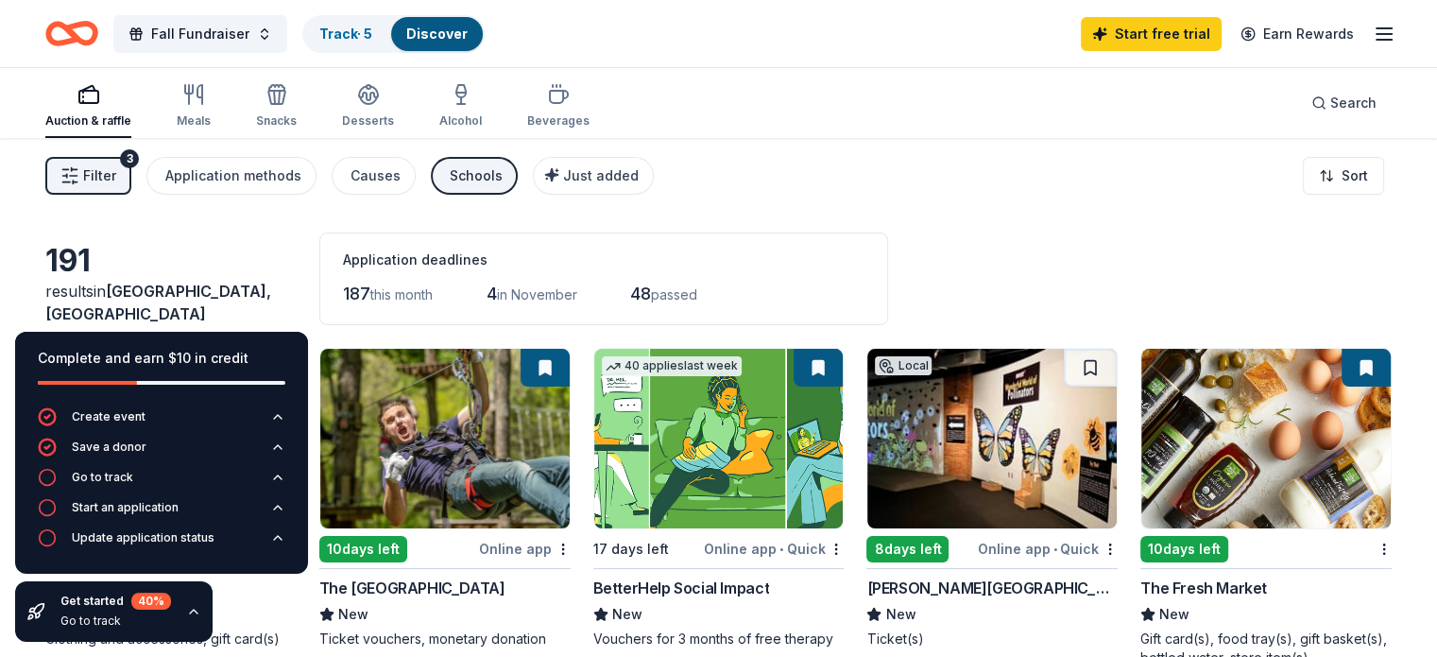
click at [196, 611] on icon "button" at bounding box center [193, 611] width 15 height 15
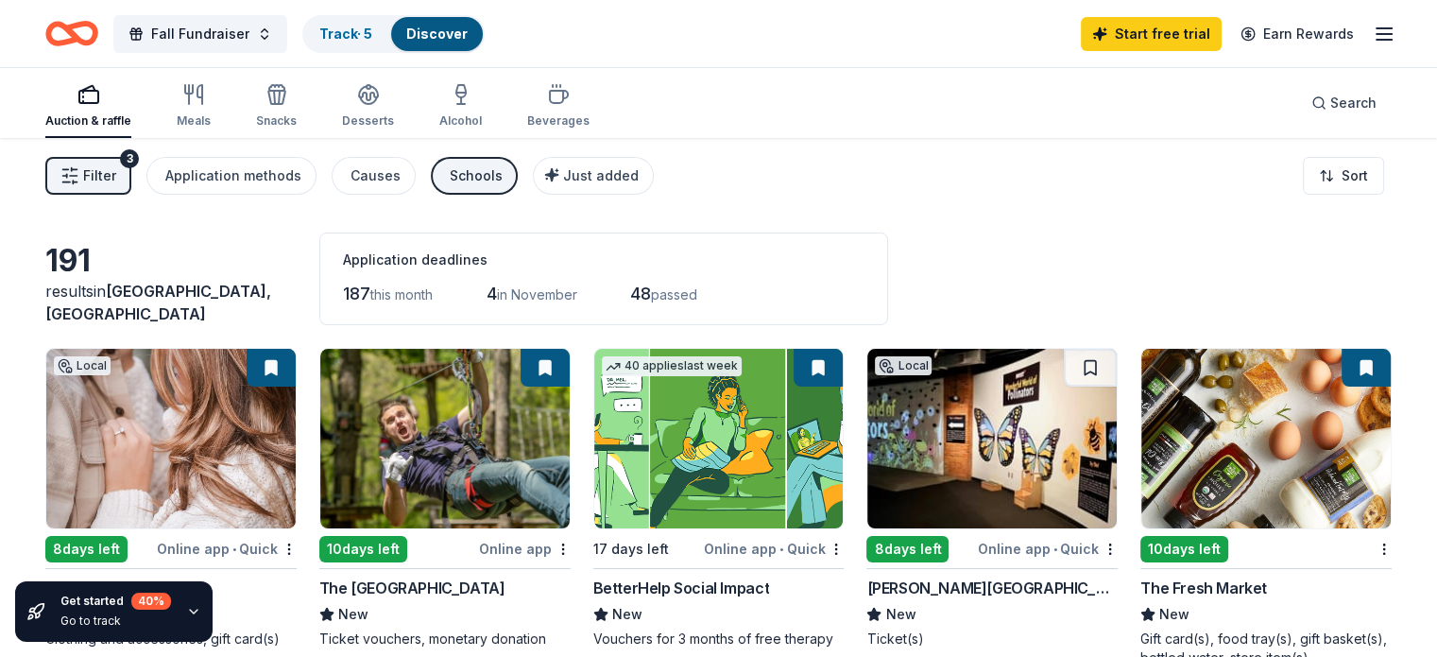
click at [265, 547] on div "Online app • Quick" at bounding box center [227, 549] width 140 height 24
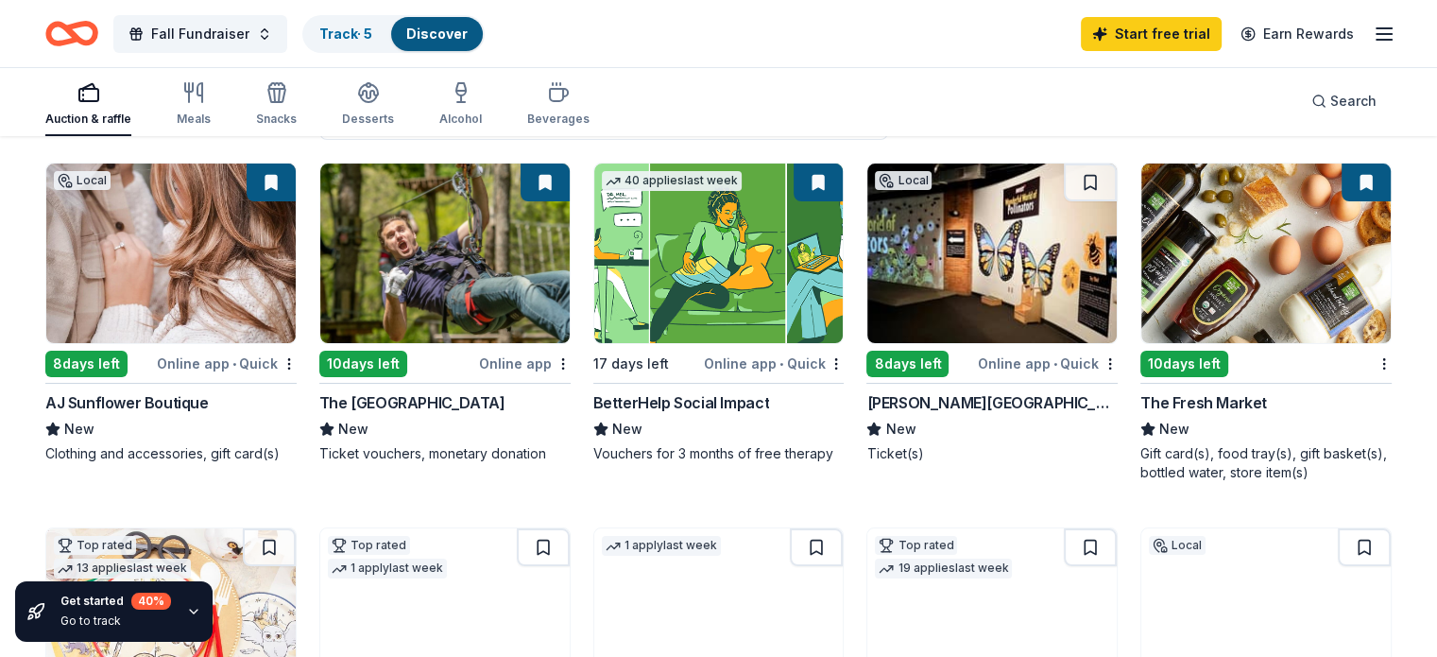
scroll to position [189, 0]
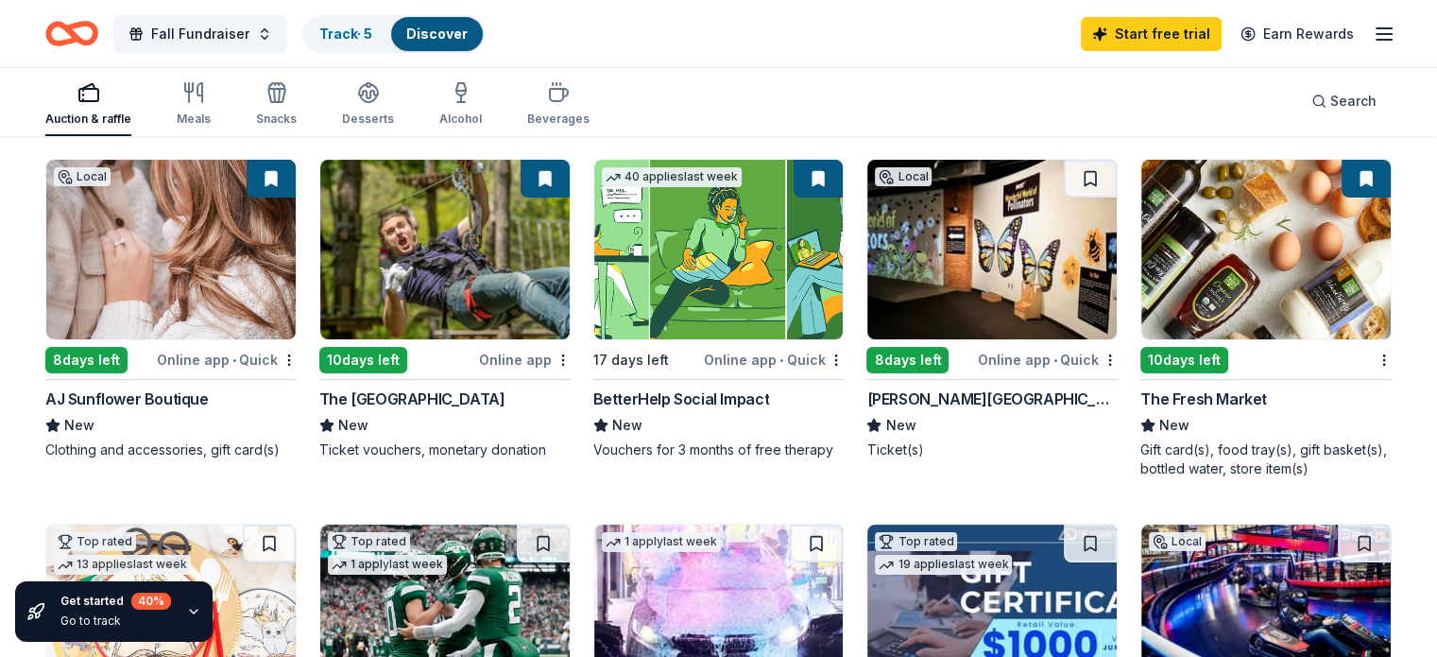
click at [1175, 400] on div "The Fresh Market" at bounding box center [1203, 398] width 127 height 23
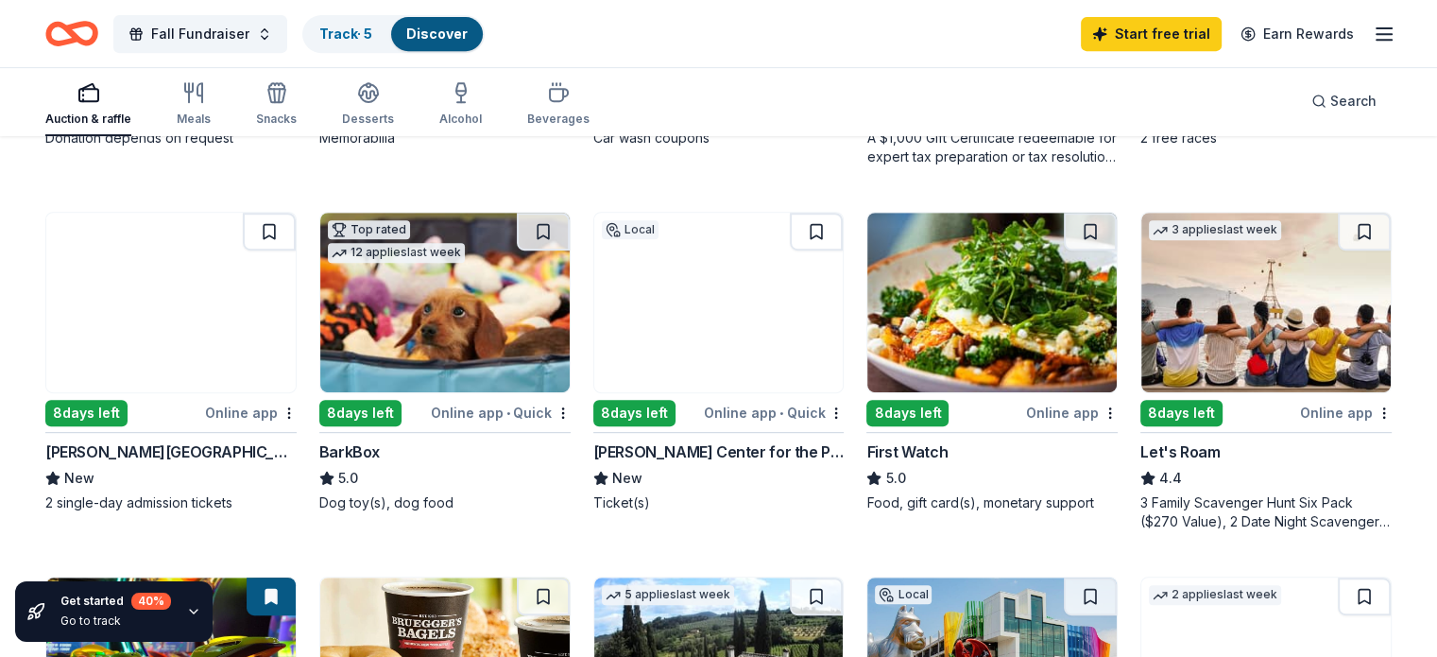
scroll to position [869, 0]
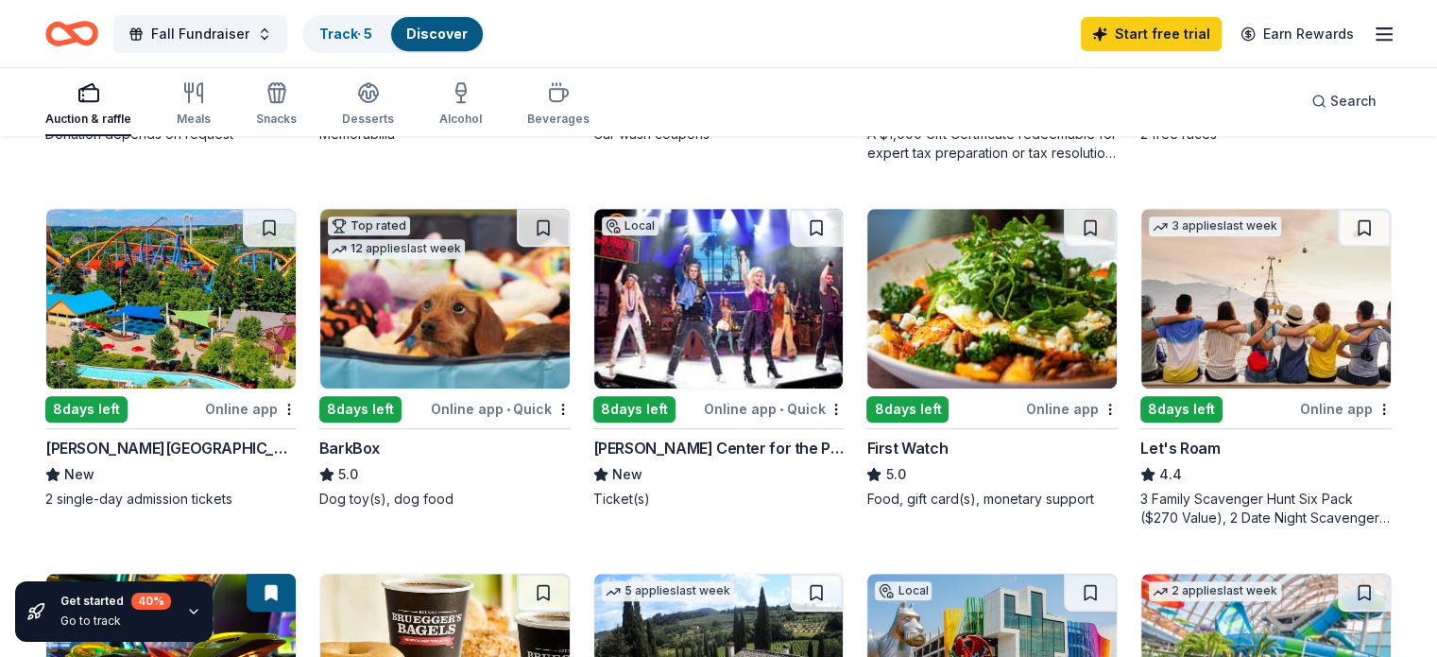
click at [496, 408] on div "Online app • Quick" at bounding box center [501, 409] width 140 height 24
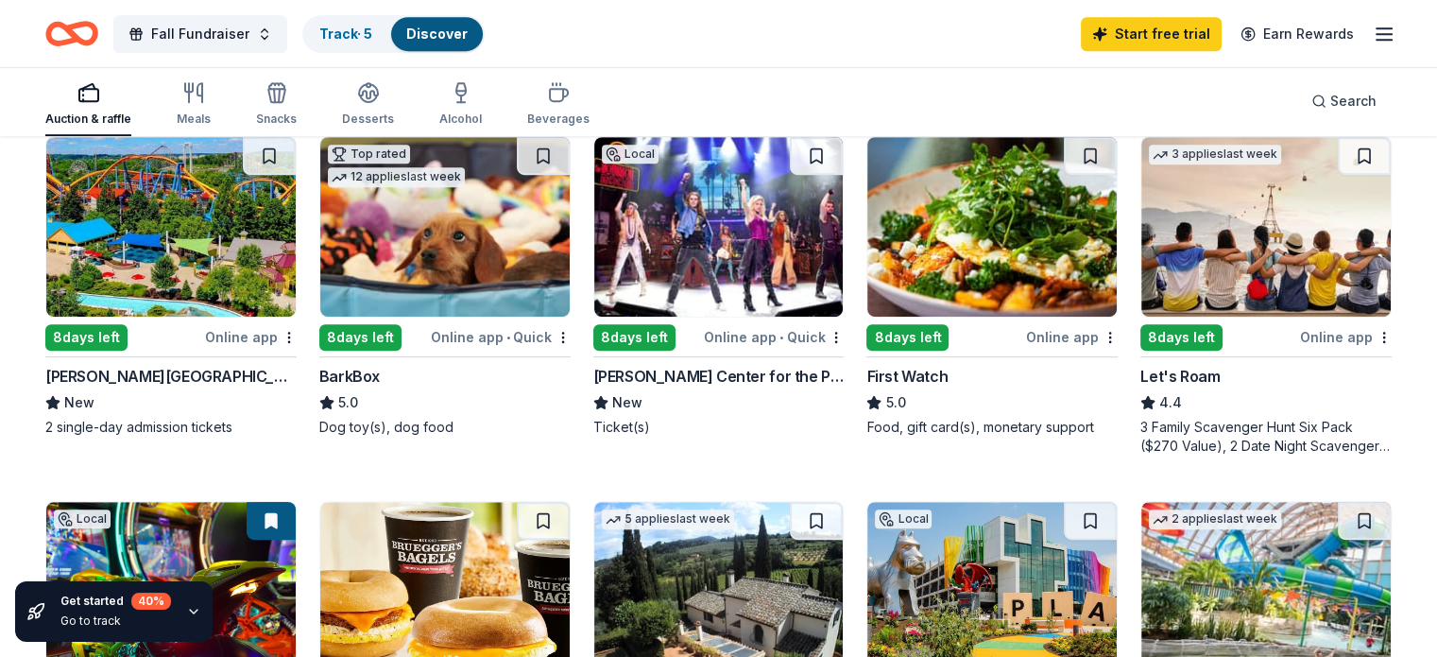
scroll to position [945, 0]
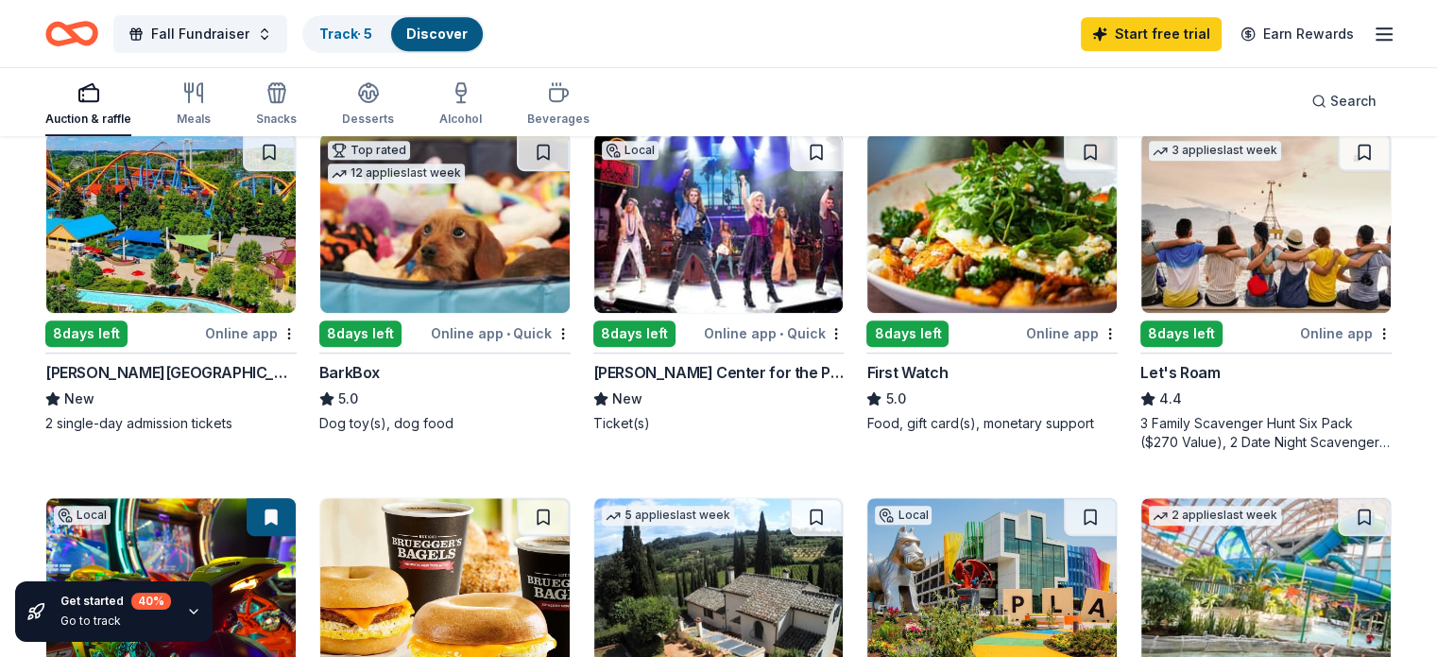
click at [1175, 369] on div "Let's Roam" at bounding box center [1179, 372] width 79 height 23
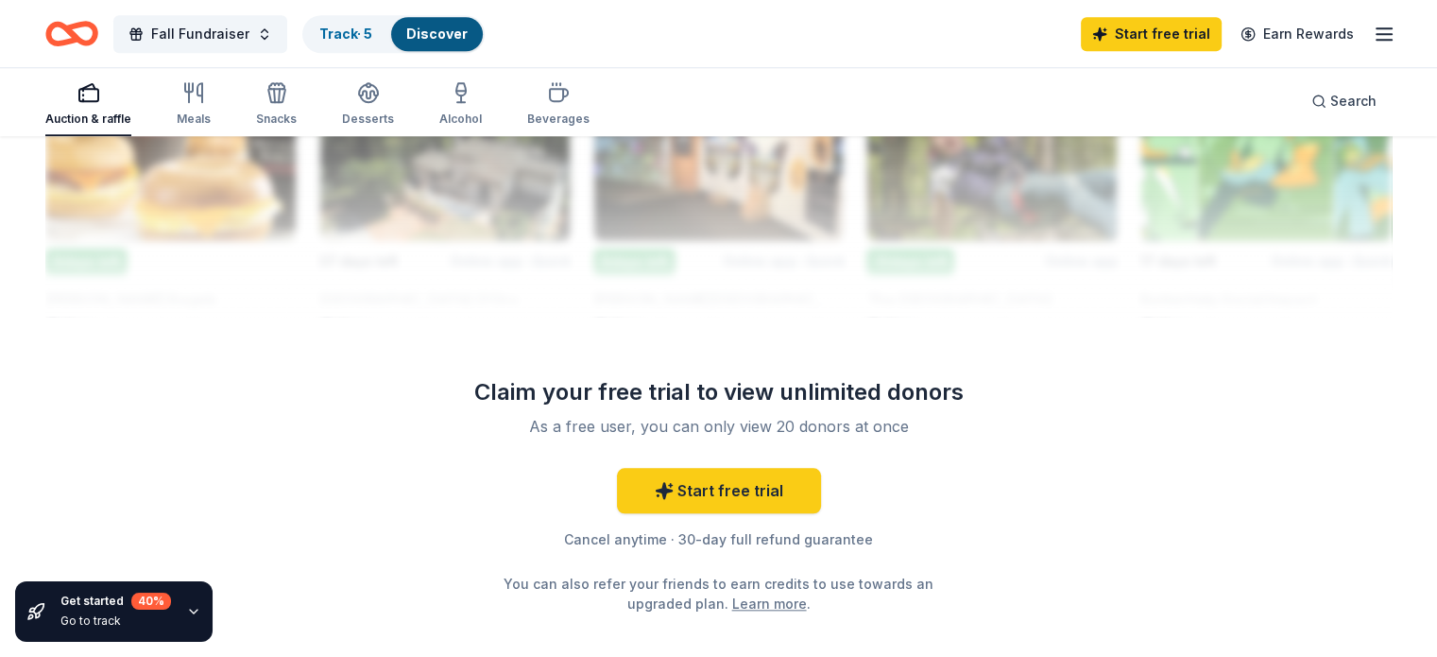
scroll to position [1814, 0]
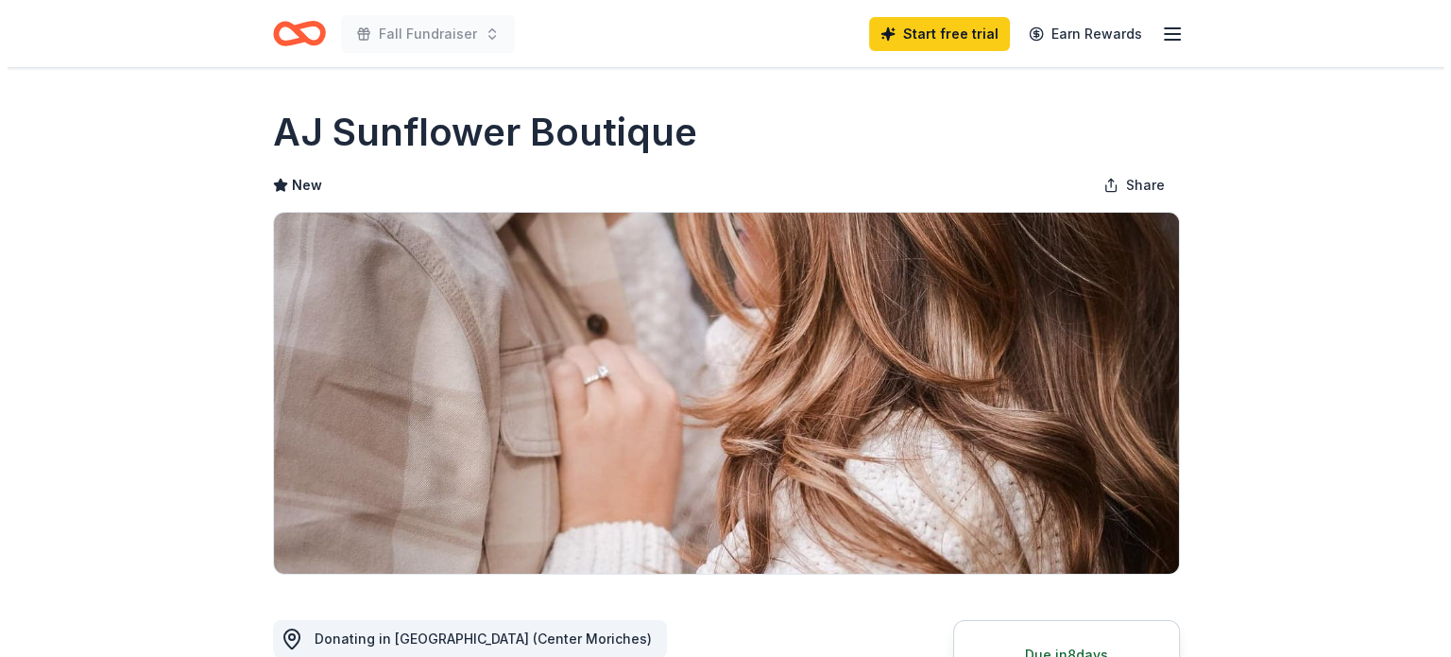
scroll to position [574, 0]
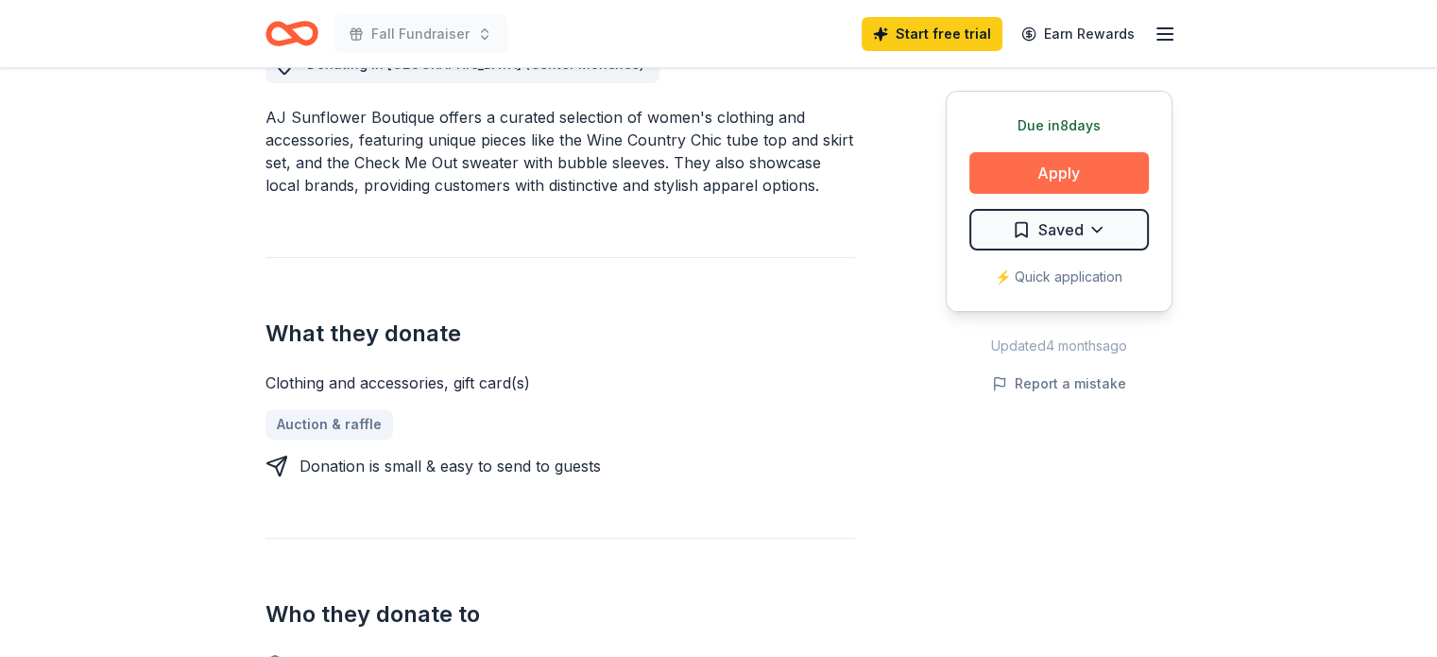
click at [1016, 174] on button "Apply" at bounding box center [1058, 173] width 179 height 42
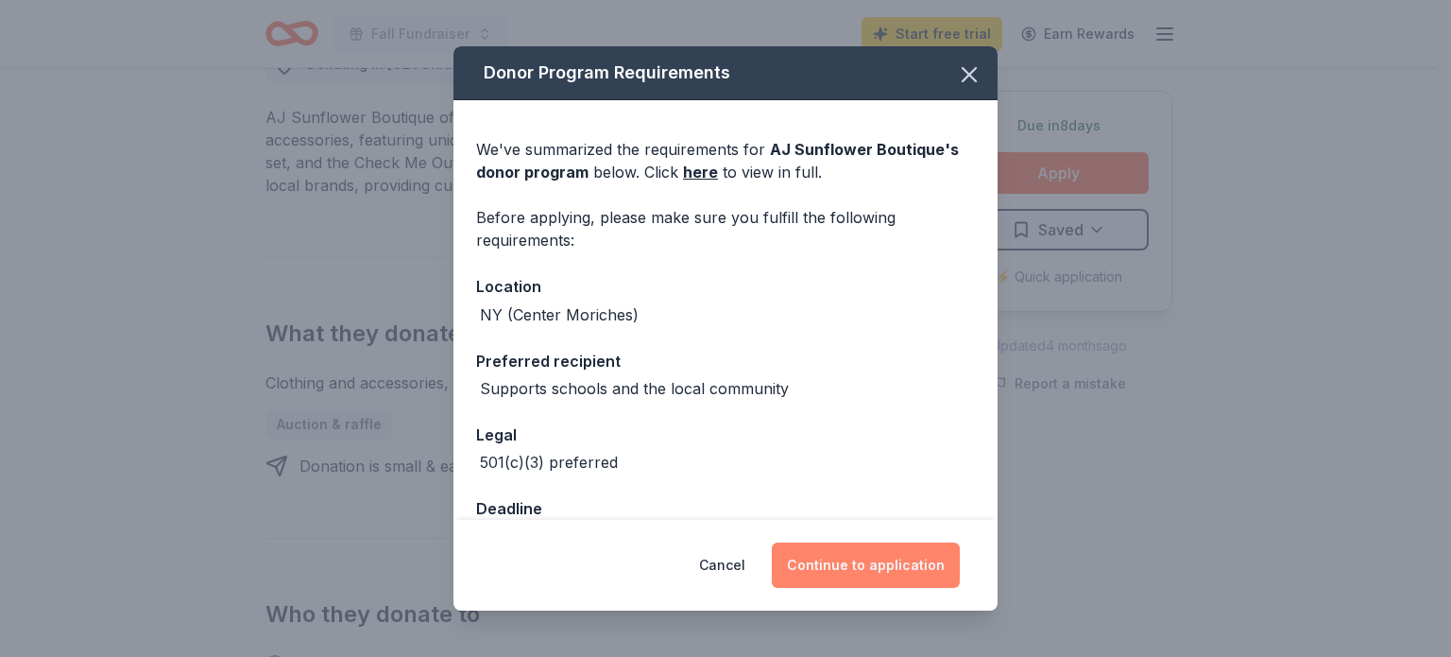
click at [862, 547] on button "Continue to application" at bounding box center [866, 564] width 188 height 45
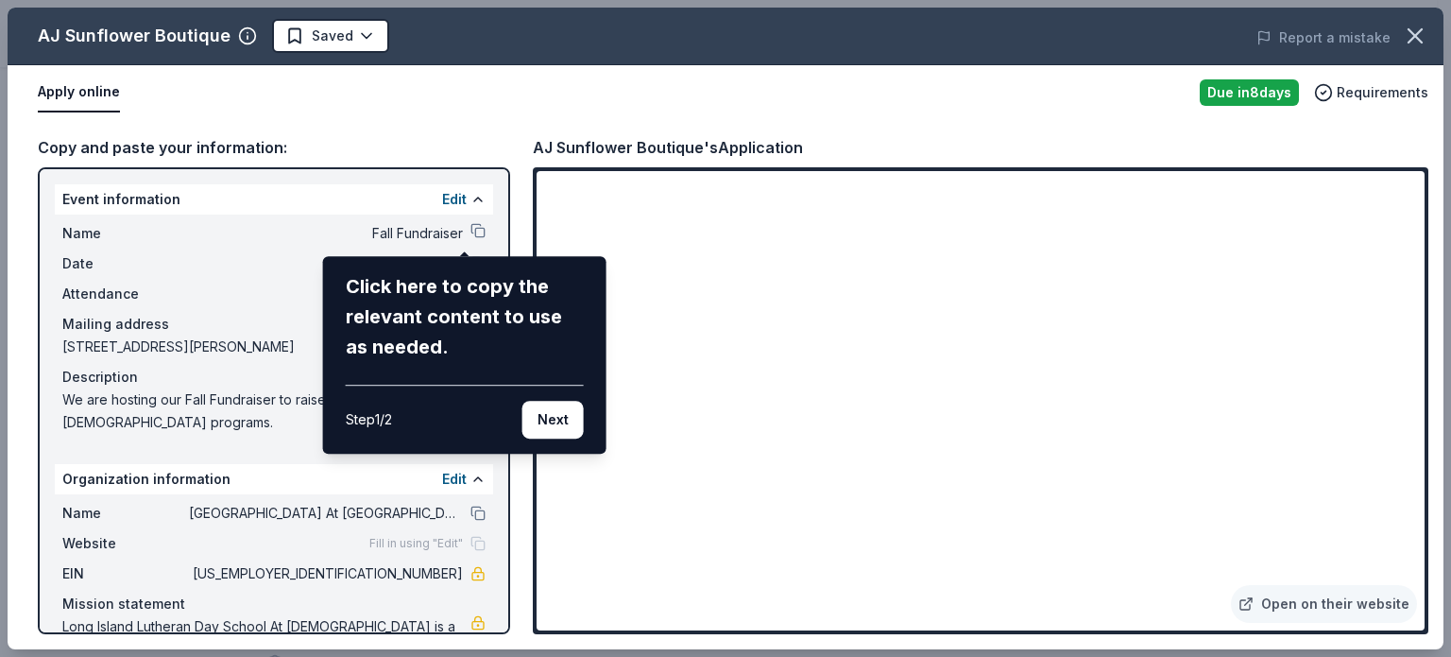
drag, startPoint x: 1418, startPoint y: 241, endPoint x: 1411, endPoint y: 252, distance: 13.1
click at [1406, 285] on div "AJ Sunflower Boutique Saved Report a mistake Apply online Due [DATE] Requiremen…" at bounding box center [726, 328] width 1436 height 641
click at [1417, 464] on div "AJ Sunflower Boutique Saved Report a mistake Apply online Due [DATE] Requiremen…" at bounding box center [726, 328] width 1436 height 641
click at [551, 414] on button "Next" at bounding box center [552, 420] width 61 height 38
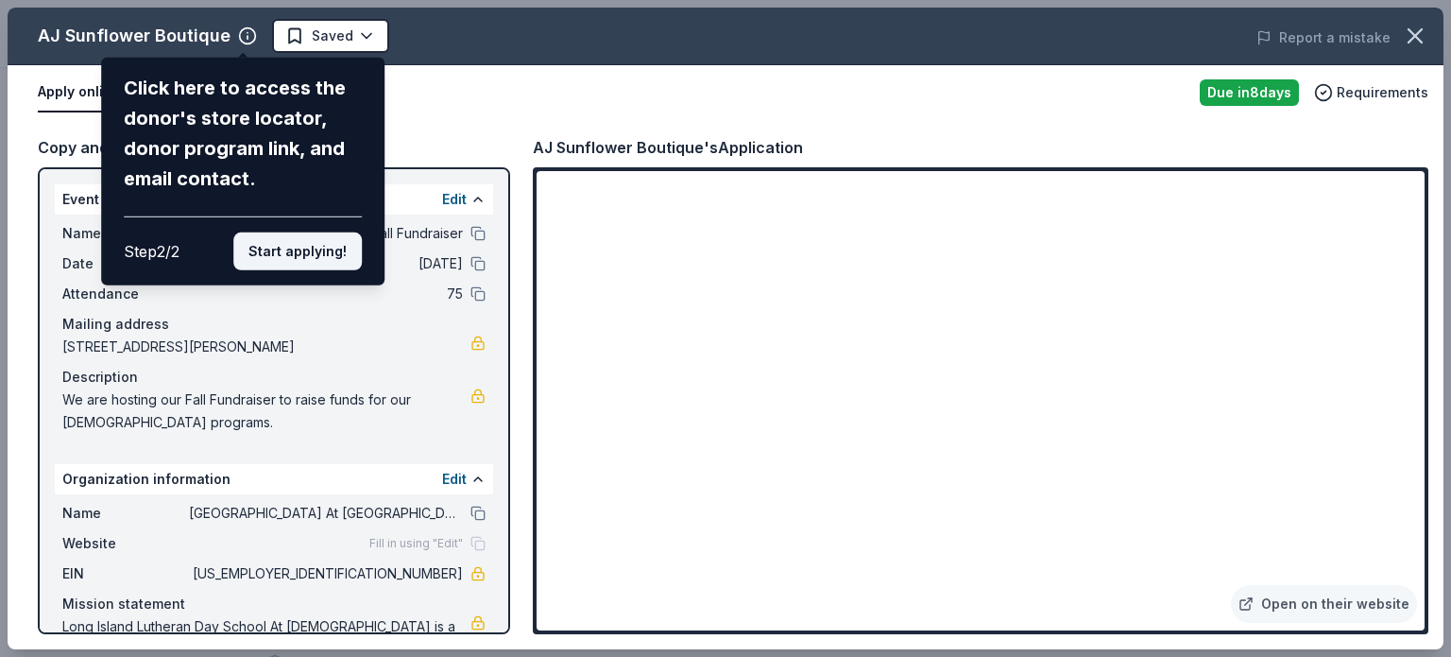
click at [263, 251] on button "Start applying!" at bounding box center [297, 251] width 128 height 38
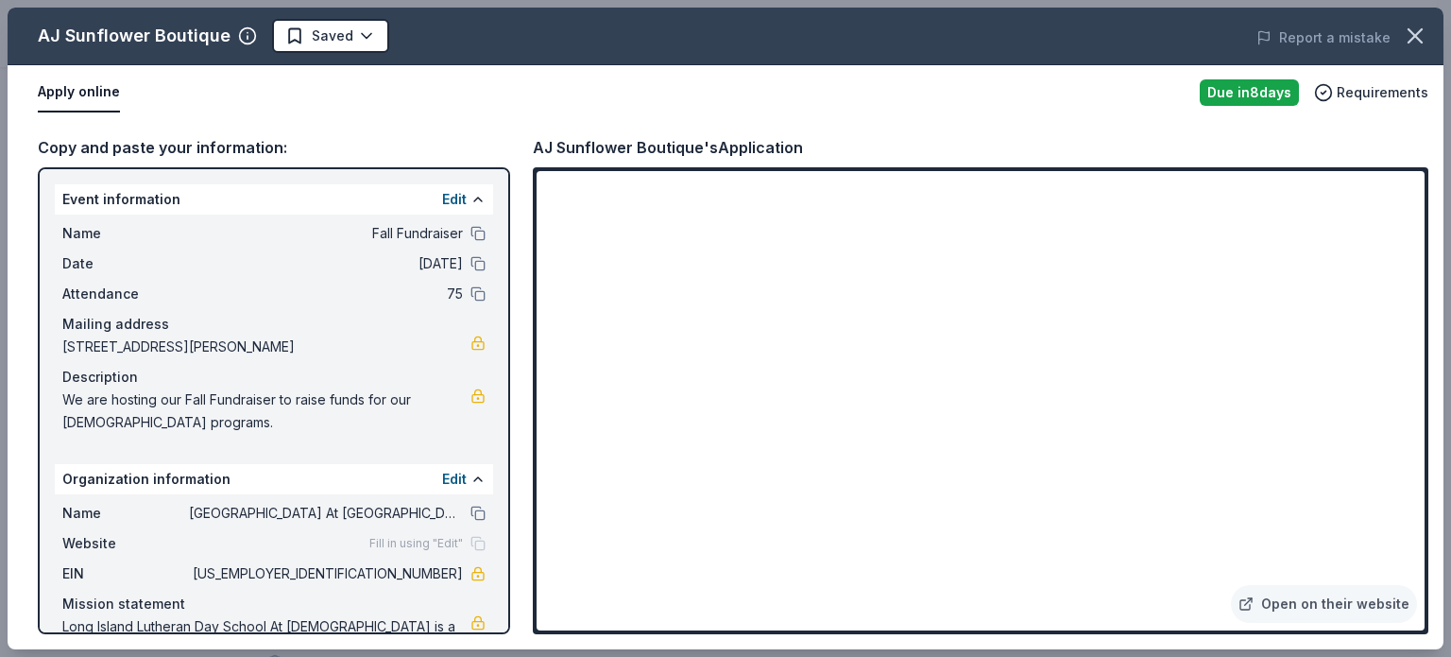
click at [1412, 549] on div "AJ Sunflower Boutique Saved Report a mistake Apply online Due in 8 days Require…" at bounding box center [726, 328] width 1436 height 641
click at [1324, 598] on div "AJ Sunflower Boutique Saved Report a mistake Apply online Due in 8 days Require…" at bounding box center [726, 328] width 1436 height 641
drag, startPoint x: 1416, startPoint y: 211, endPoint x: 1412, endPoint y: 293, distance: 82.3
click at [1412, 293] on div "AJ Sunflower Boutique Saved Report a mistake Apply online Due in 8 days Require…" at bounding box center [726, 328] width 1436 height 641
click at [1269, 444] on div "AJ Sunflower Boutique Saved Report a mistake Apply online Due in 8 days Require…" at bounding box center [726, 328] width 1436 height 641
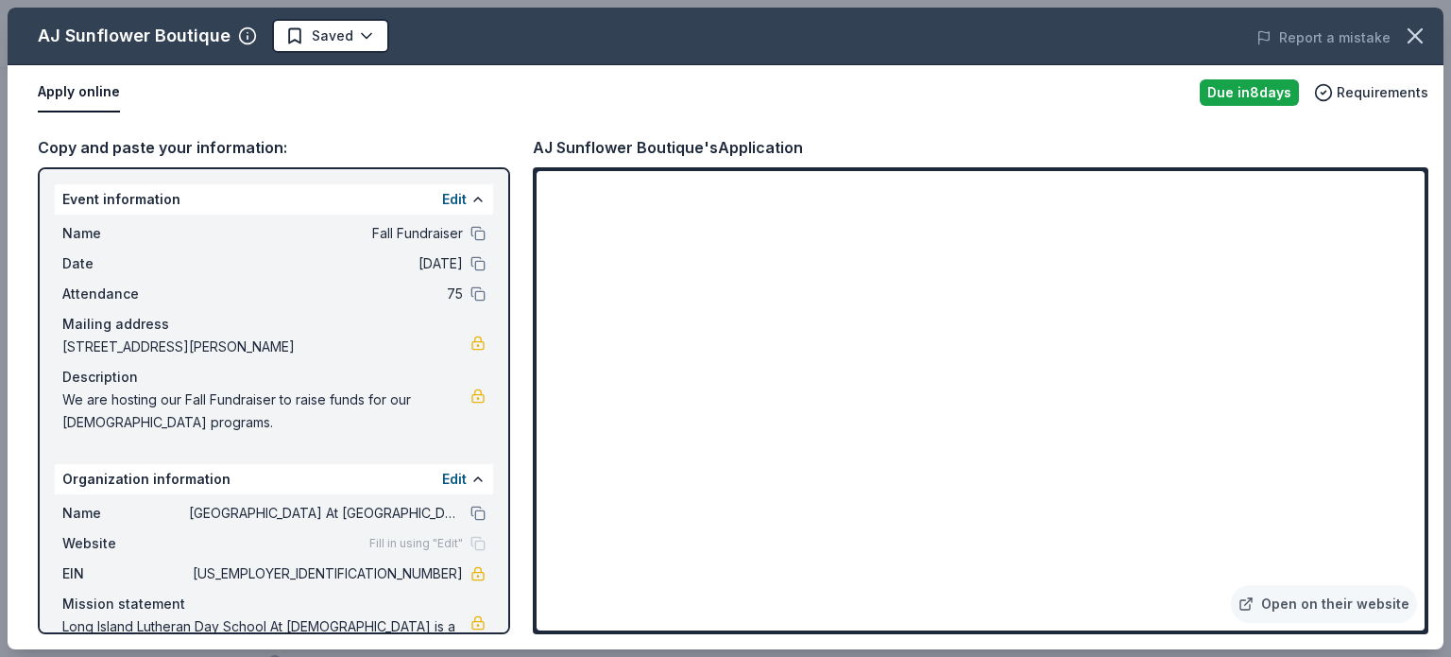
click at [501, 596] on div "AJ Sunflower Boutique Saved Report a mistake Apply online Due in 8 days Require…" at bounding box center [726, 328] width 1436 height 641
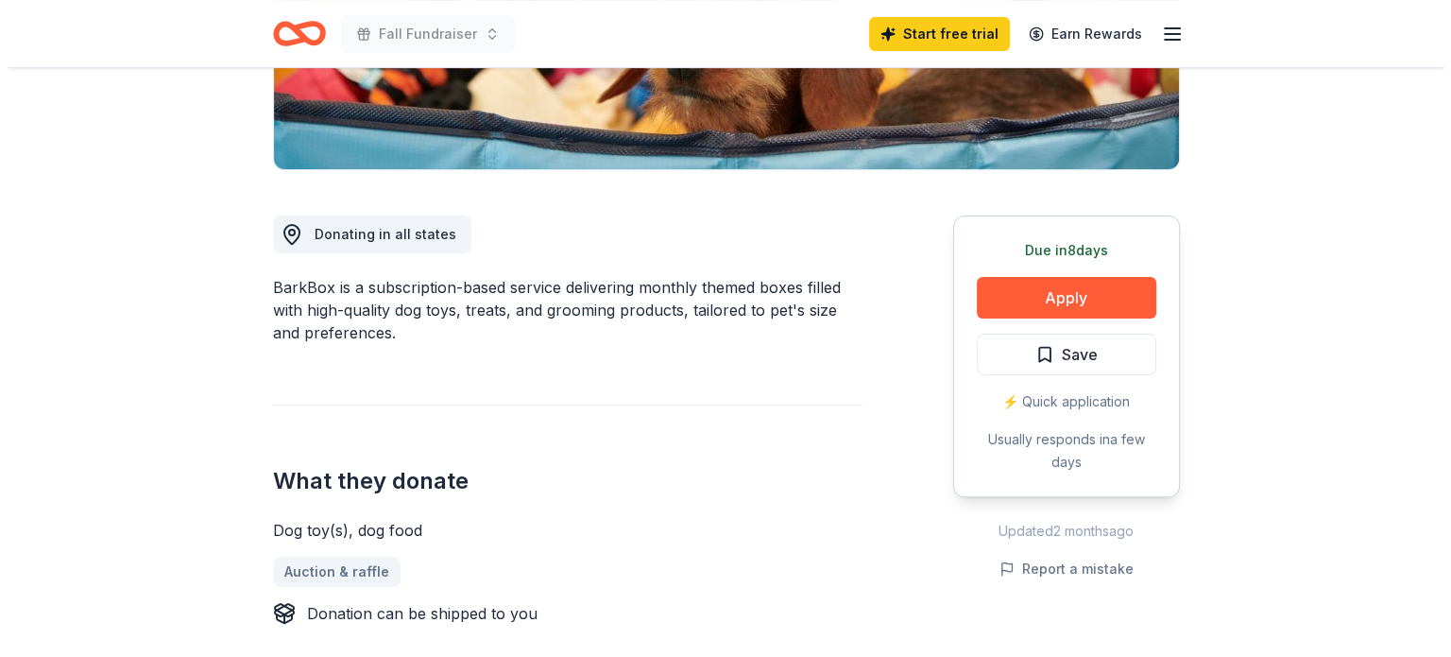
scroll to position [491, 0]
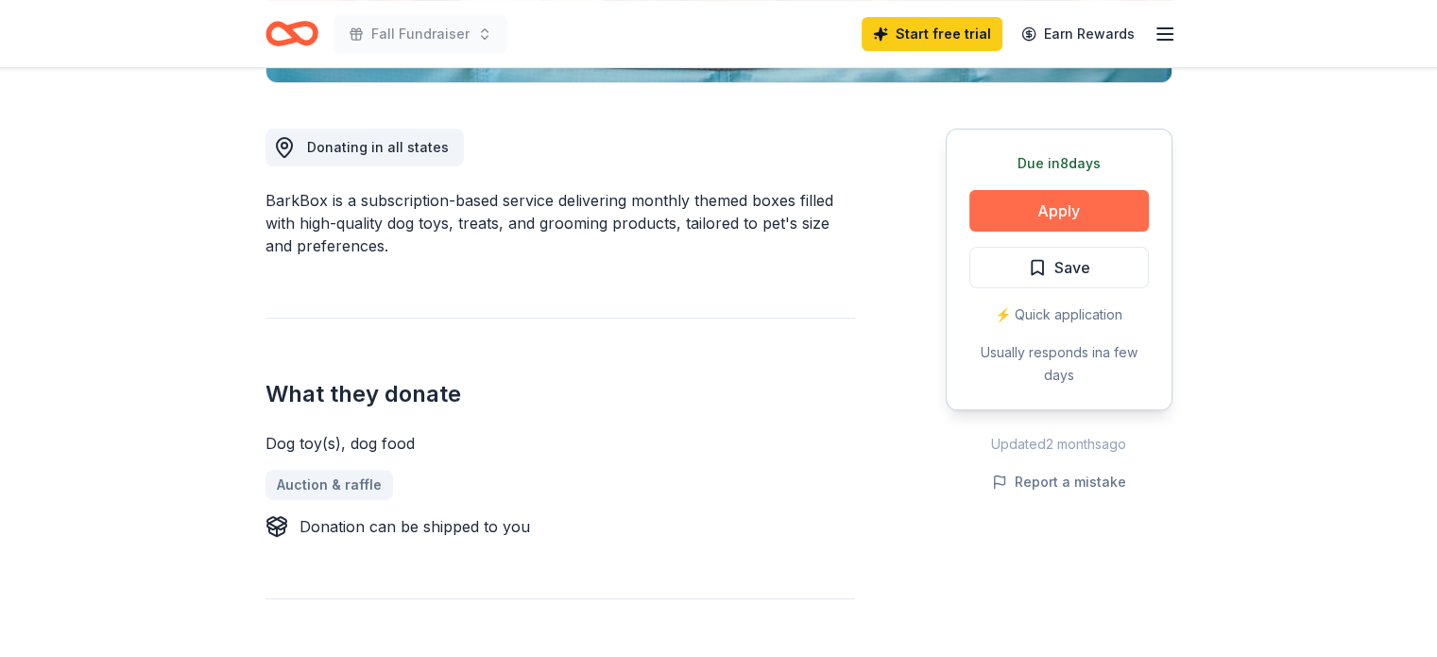
click at [1038, 212] on button "Apply" at bounding box center [1058, 211] width 179 height 42
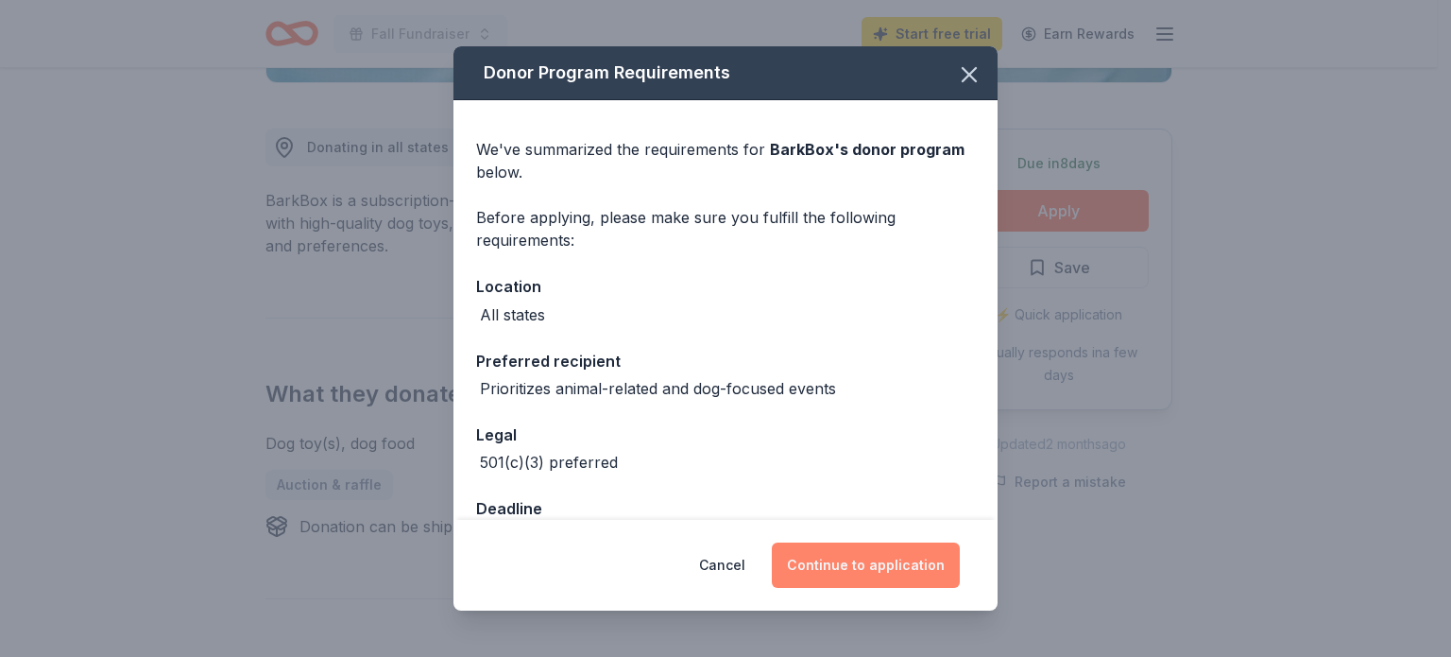
click at [865, 579] on button "Continue to application" at bounding box center [866, 564] width 188 height 45
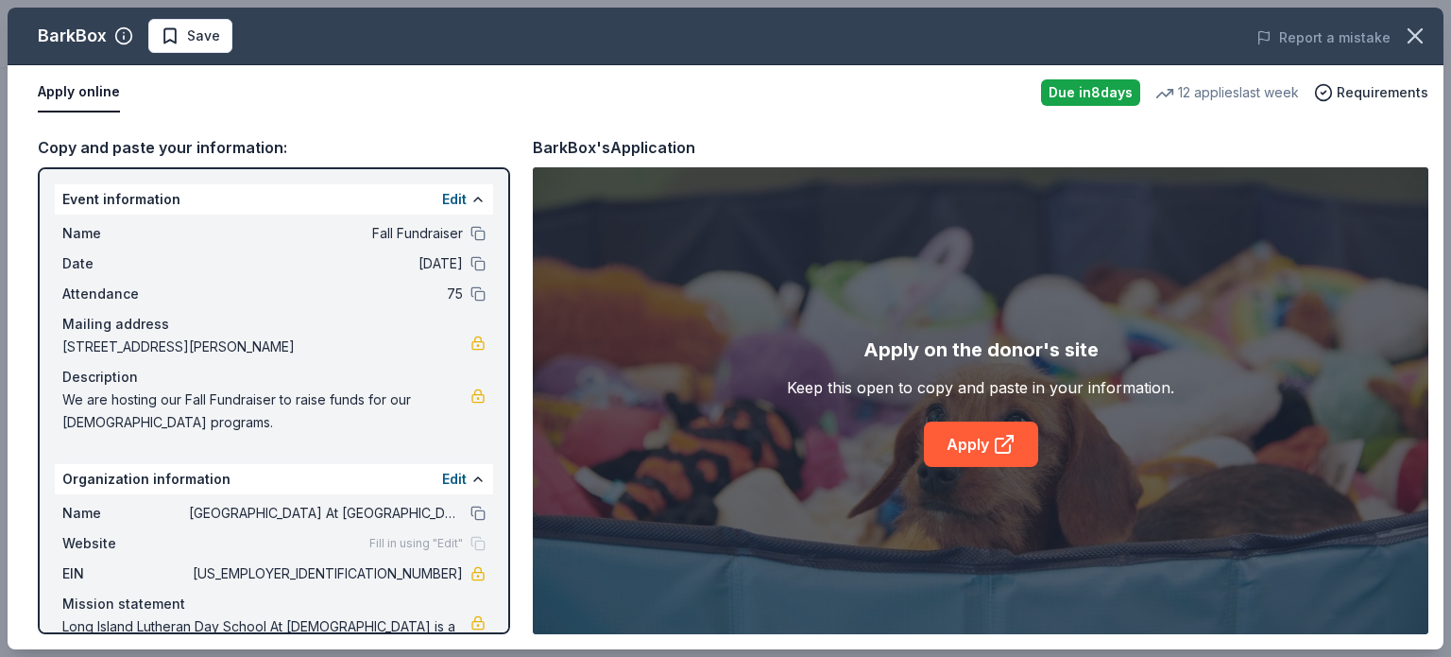
click at [992, 469] on div "Apply on the donor's site Keep this open to copy and paste in your information.…" at bounding box center [981, 400] width 896 height 467
click at [988, 448] on link "Apply" at bounding box center [981, 443] width 114 height 45
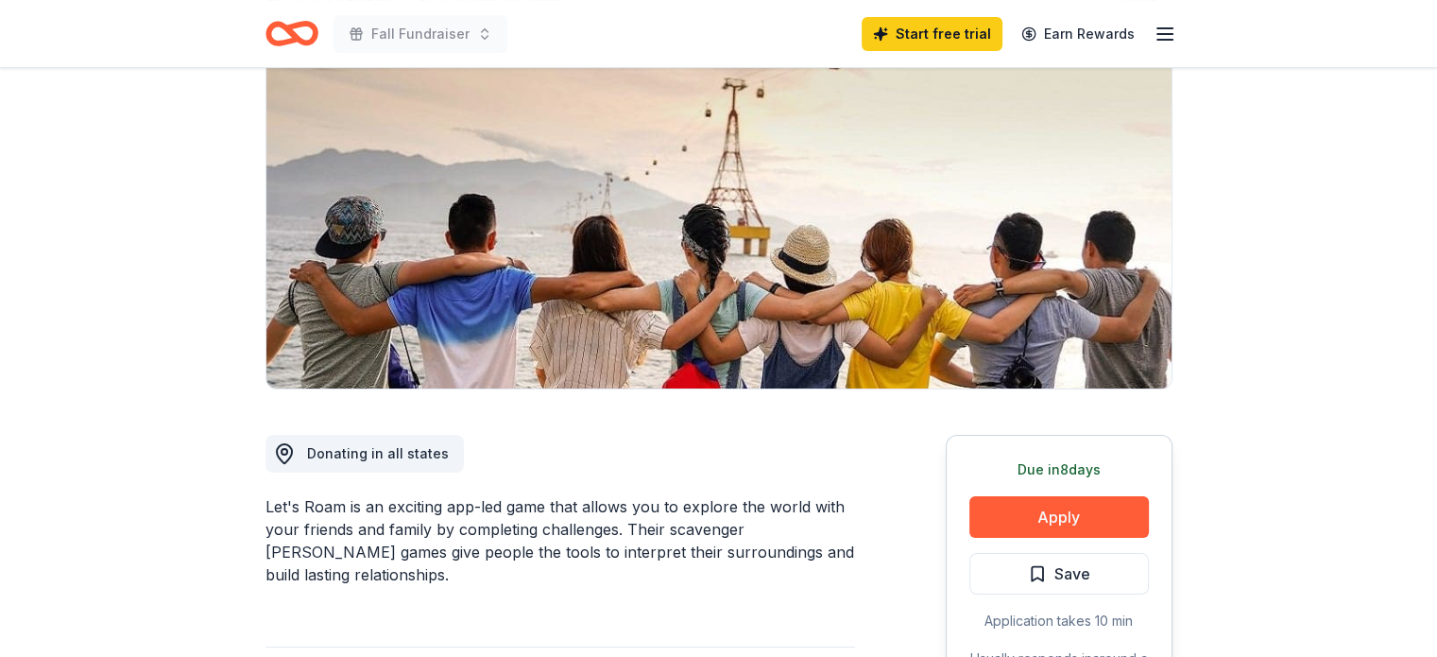
scroll to position [189, 0]
